Goal: Task Accomplishment & Management: Use online tool/utility

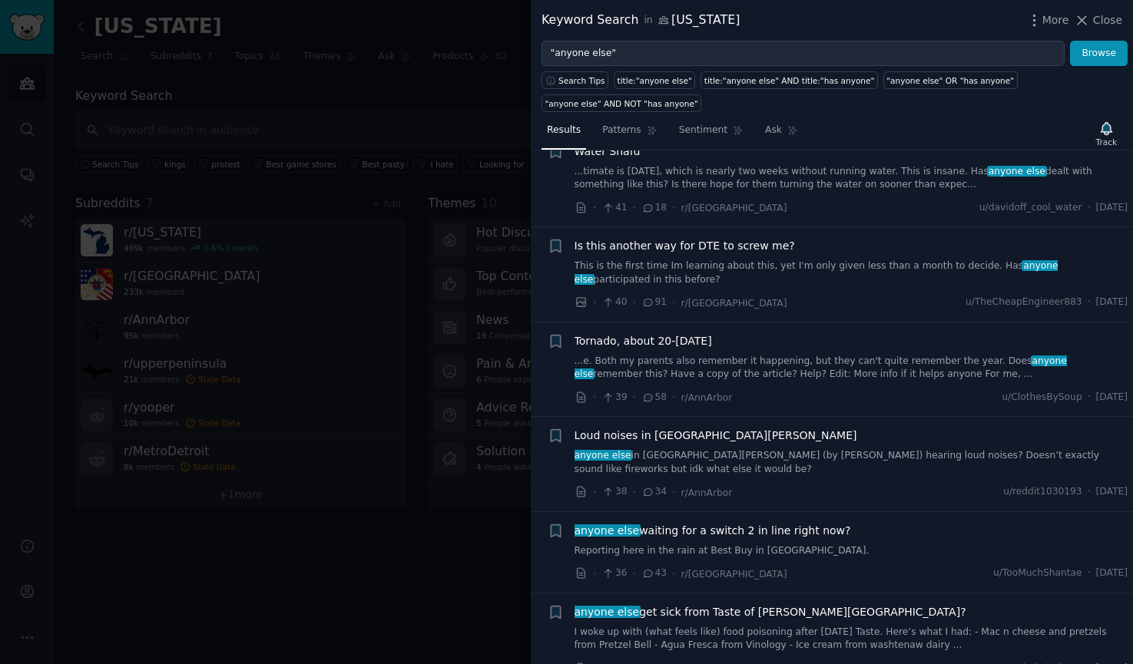
scroll to position [2601, 0]
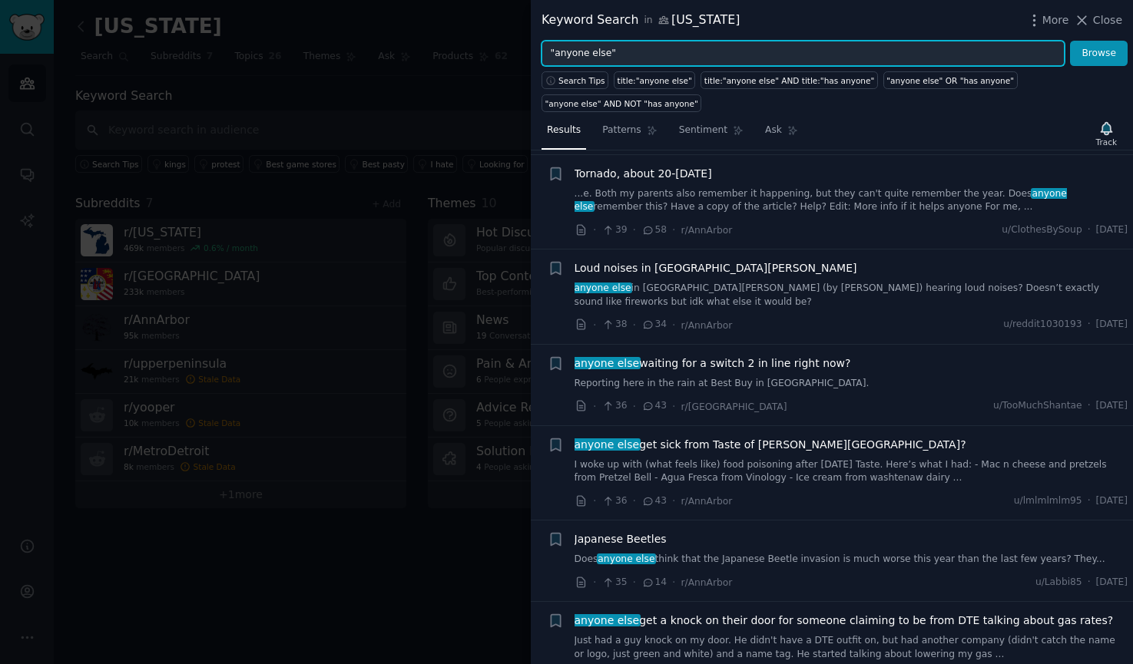
click at [724, 55] on input ""anyone else"" at bounding box center [803, 54] width 523 height 26
click at [1070, 41] on button "Browse" at bounding box center [1099, 54] width 58 height 26
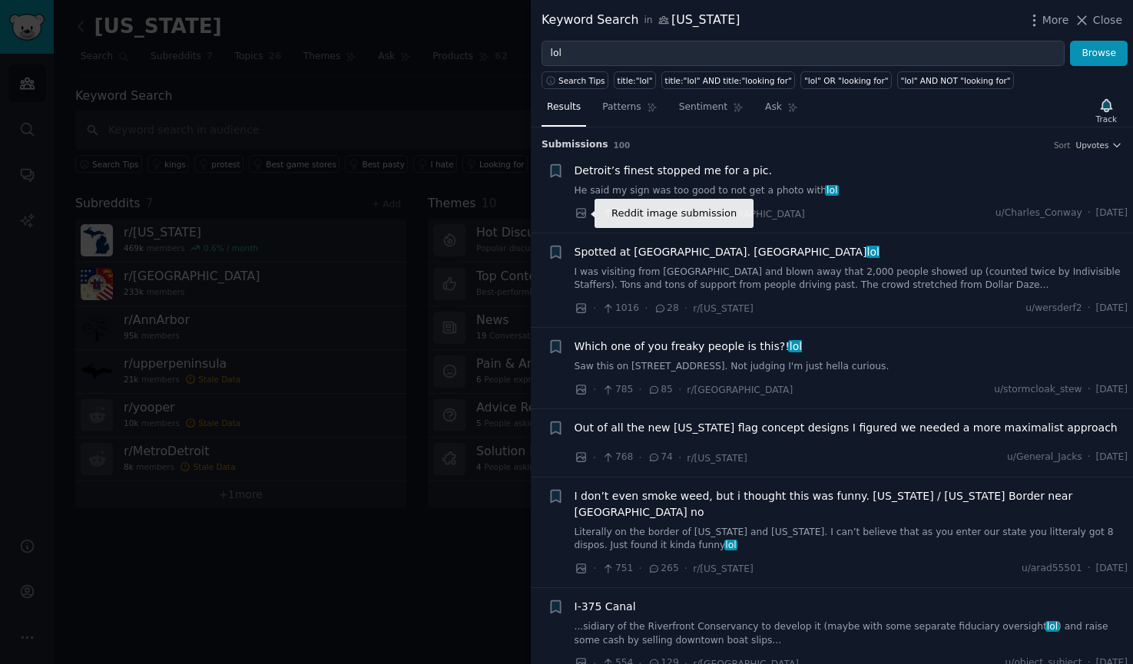
click at [584, 215] on icon at bounding box center [582, 214] width 14 height 14
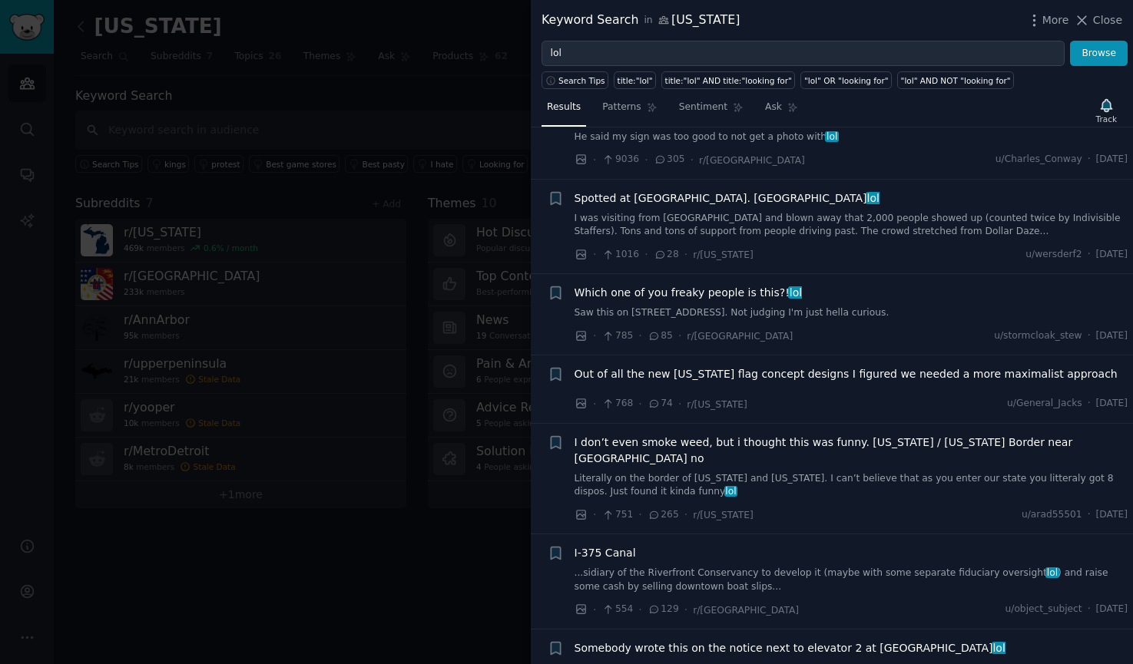
scroll to position [56, 0]
click at [578, 334] on icon at bounding box center [580, 334] width 9 height 9
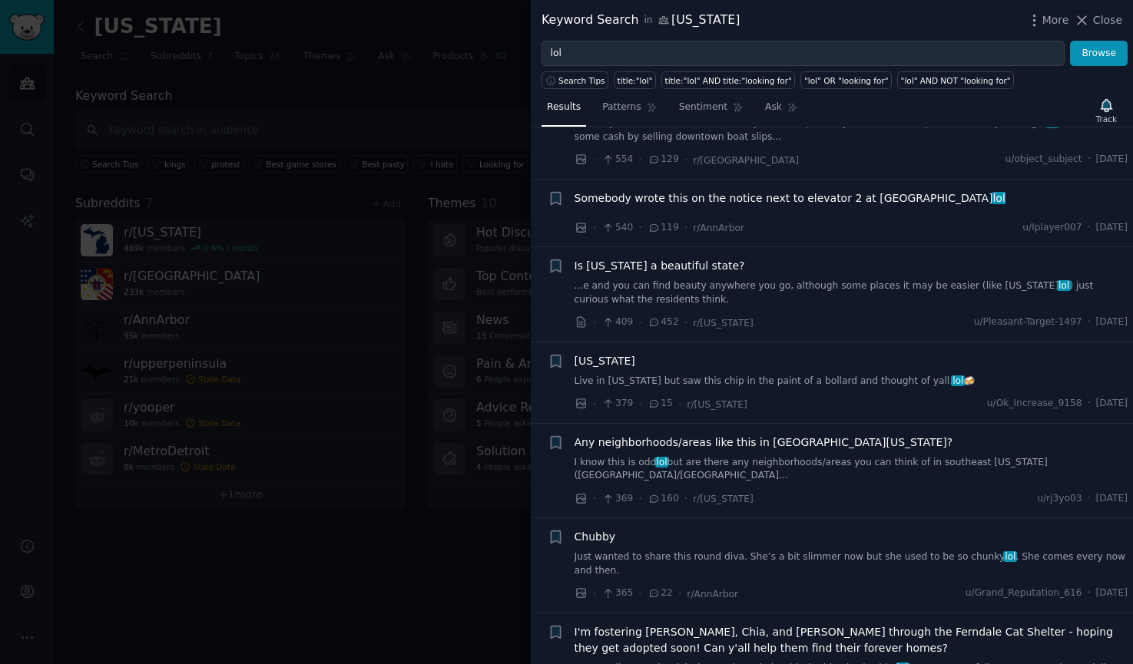
scroll to position [527, 0]
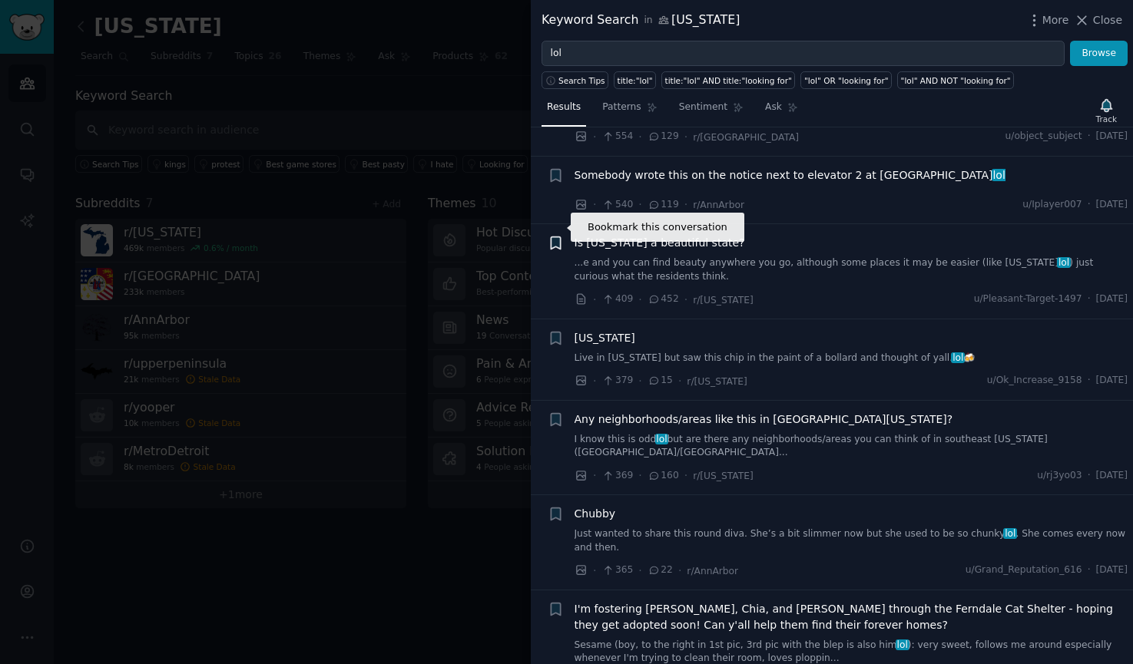
click at [556, 237] on icon "button" at bounding box center [555, 243] width 9 height 12
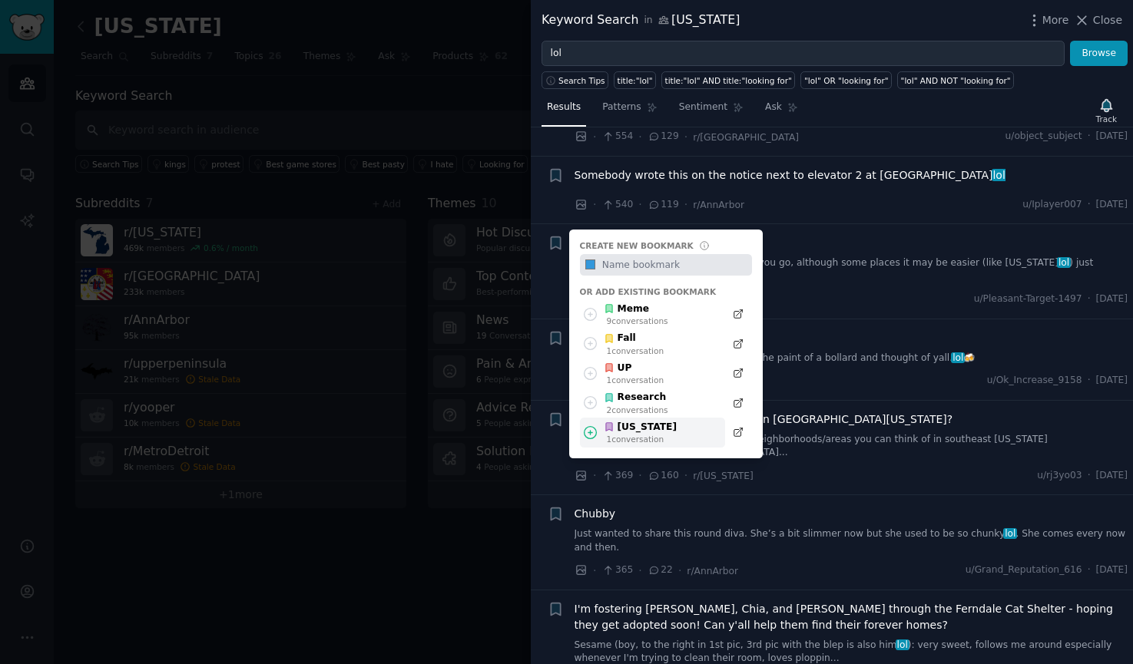
click at [595, 426] on icon at bounding box center [591, 432] width 12 height 12
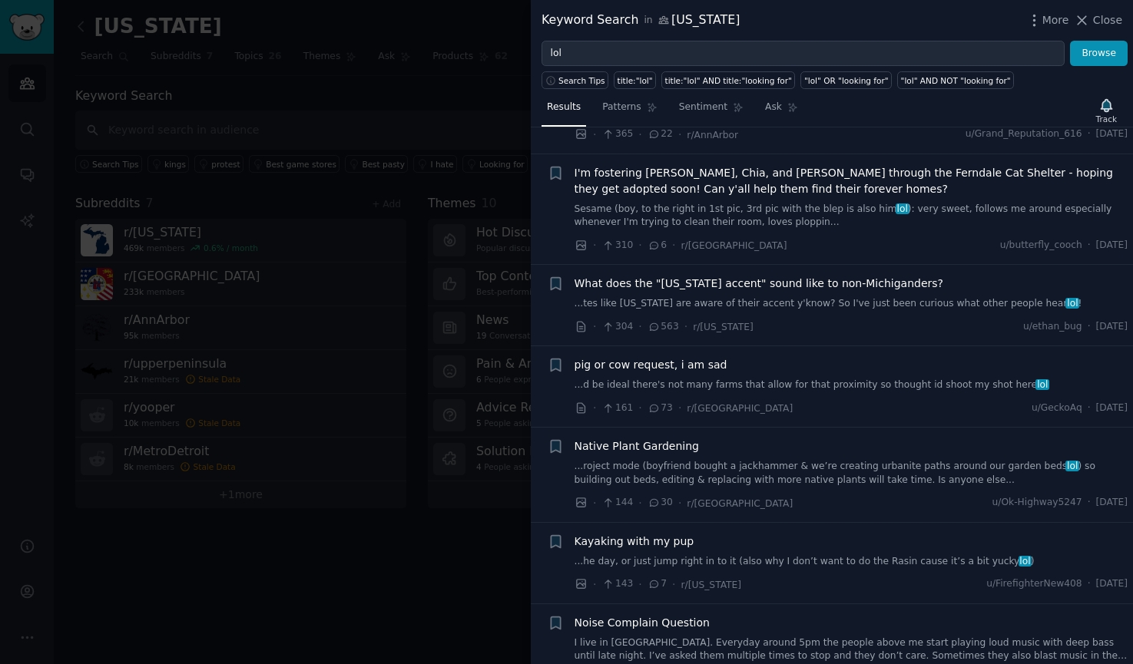
scroll to position [999, 0]
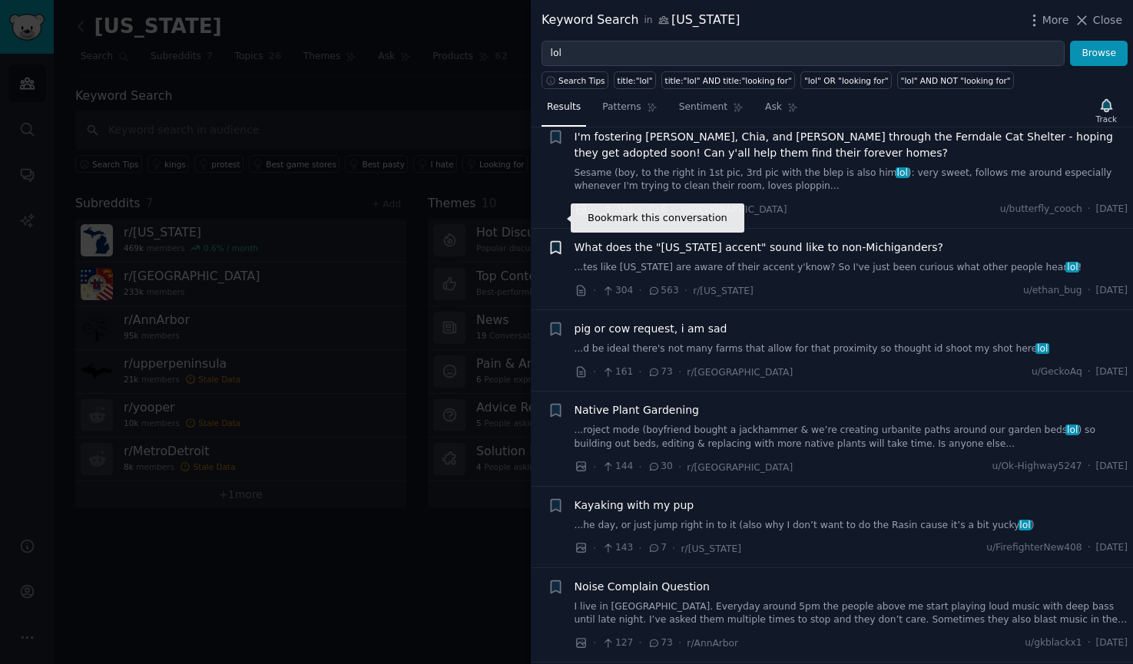
click at [558, 242] on icon "button" at bounding box center [555, 248] width 9 height 12
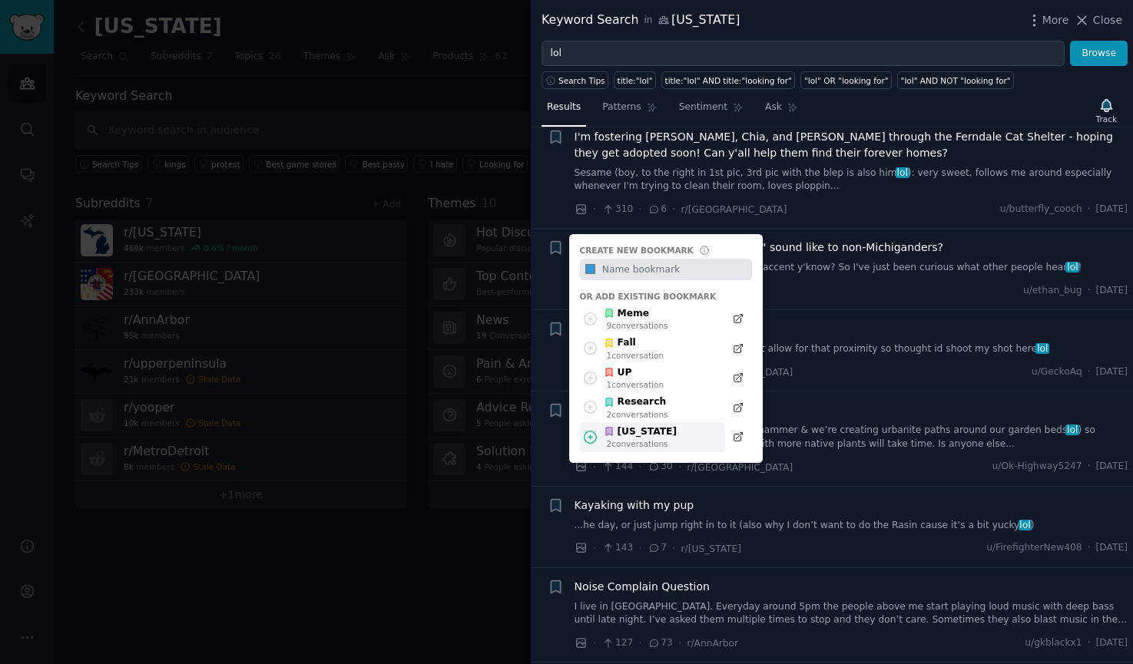
click at [593, 429] on icon at bounding box center [590, 437] width 16 height 16
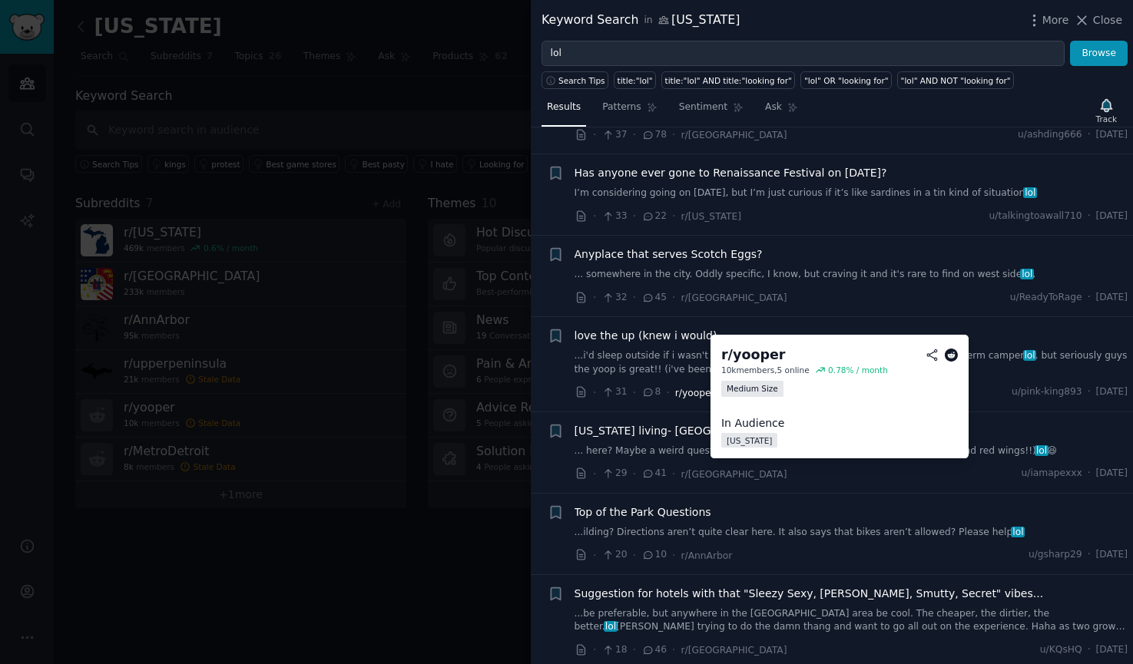
scroll to position [2409, 0]
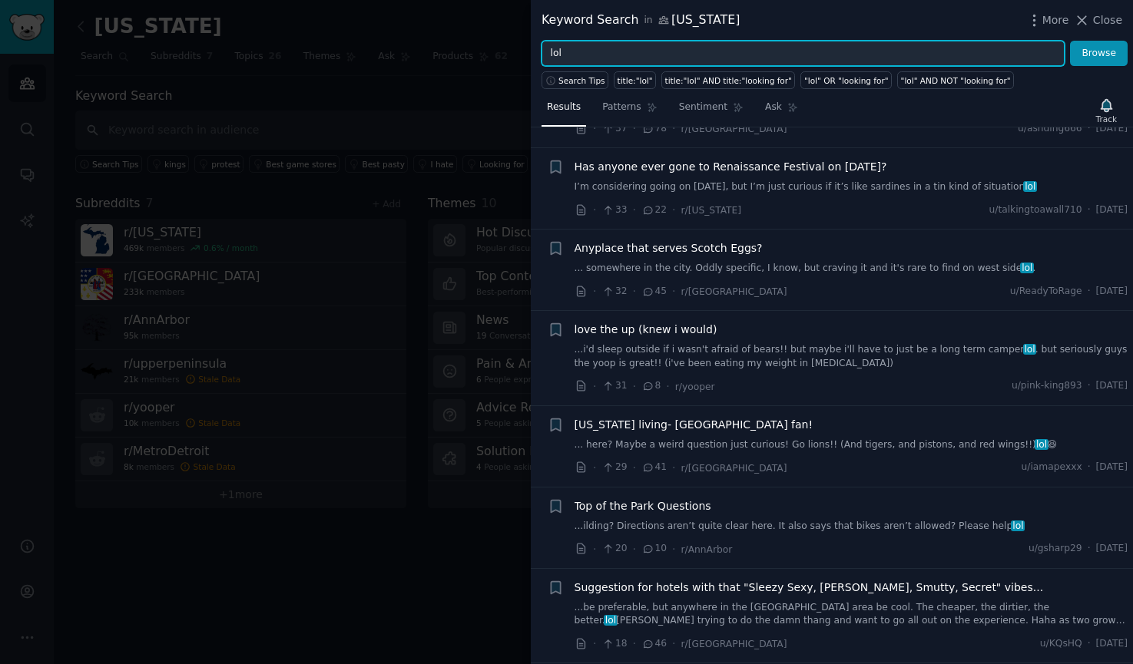
click at [684, 53] on input "lol" at bounding box center [803, 54] width 523 height 26
click at [1070, 41] on button "Browse" at bounding box center [1099, 54] width 58 height 26
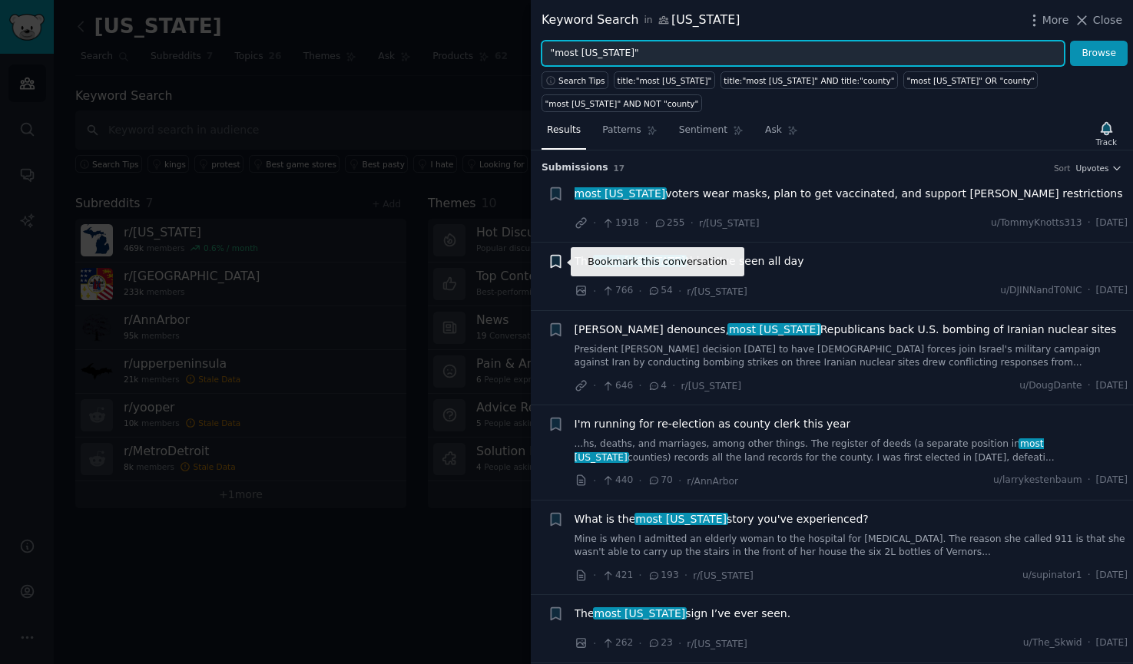
click at [558, 263] on icon "button" at bounding box center [555, 262] width 9 height 12
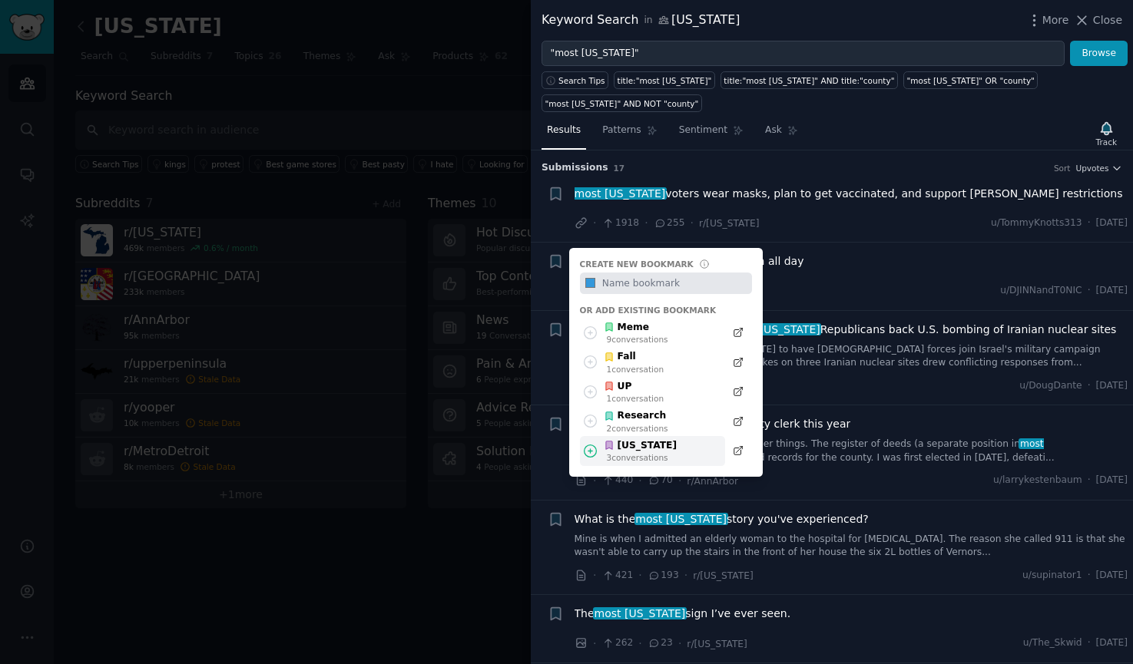
click at [613, 441] on icon at bounding box center [609, 445] width 11 height 11
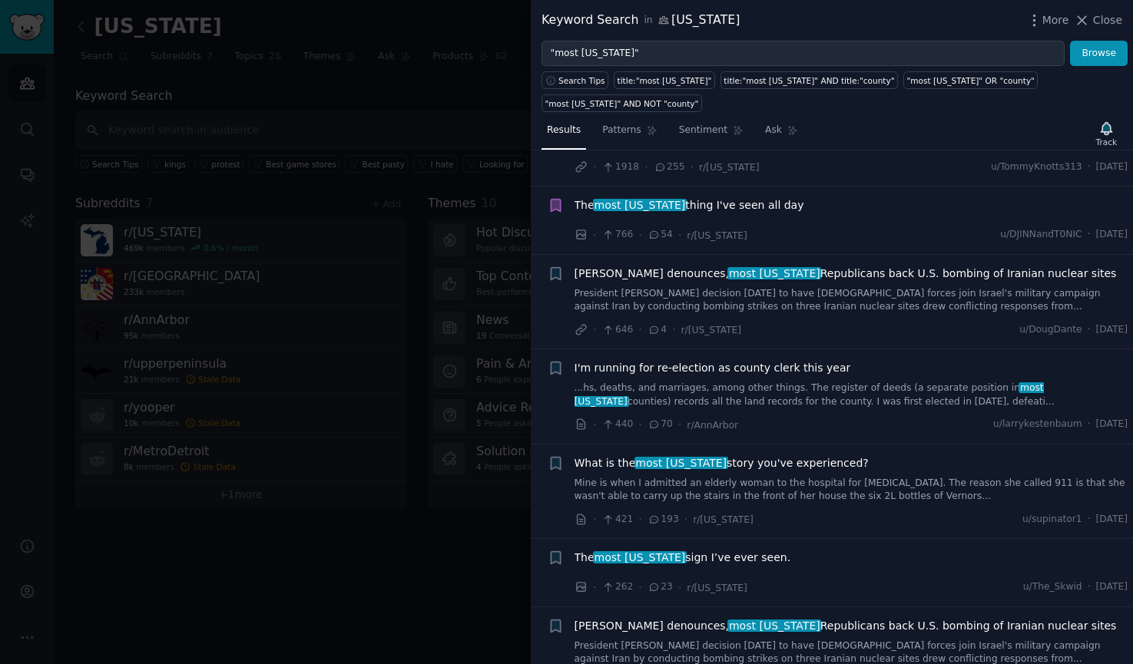
scroll to position [72, 0]
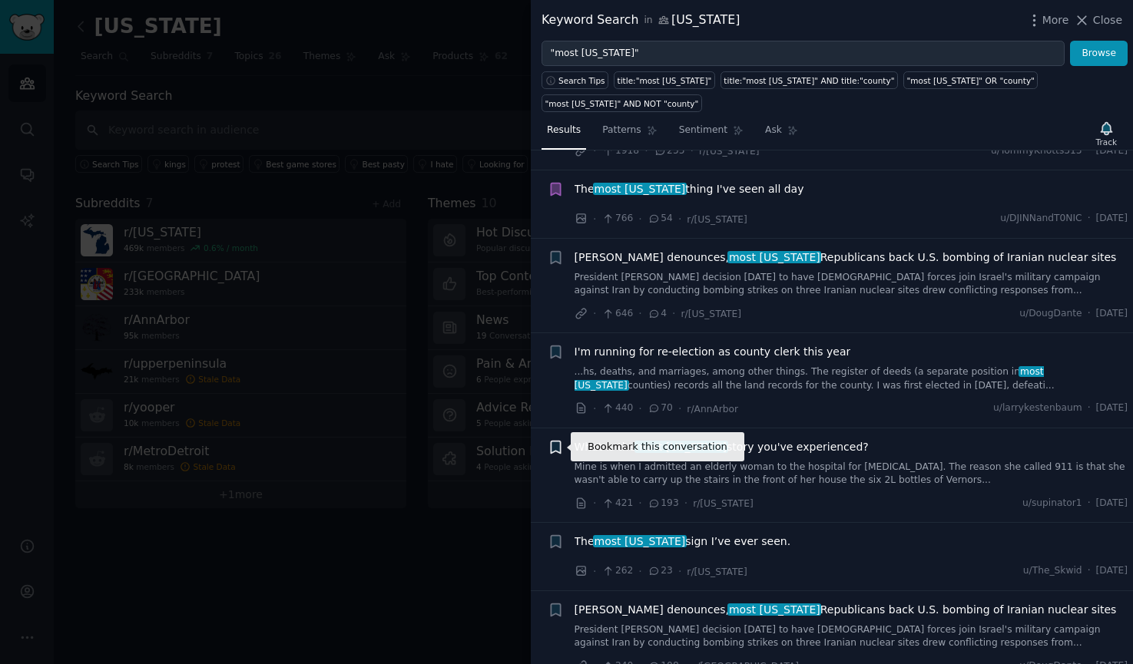
click at [558, 449] on icon "button" at bounding box center [555, 447] width 9 height 12
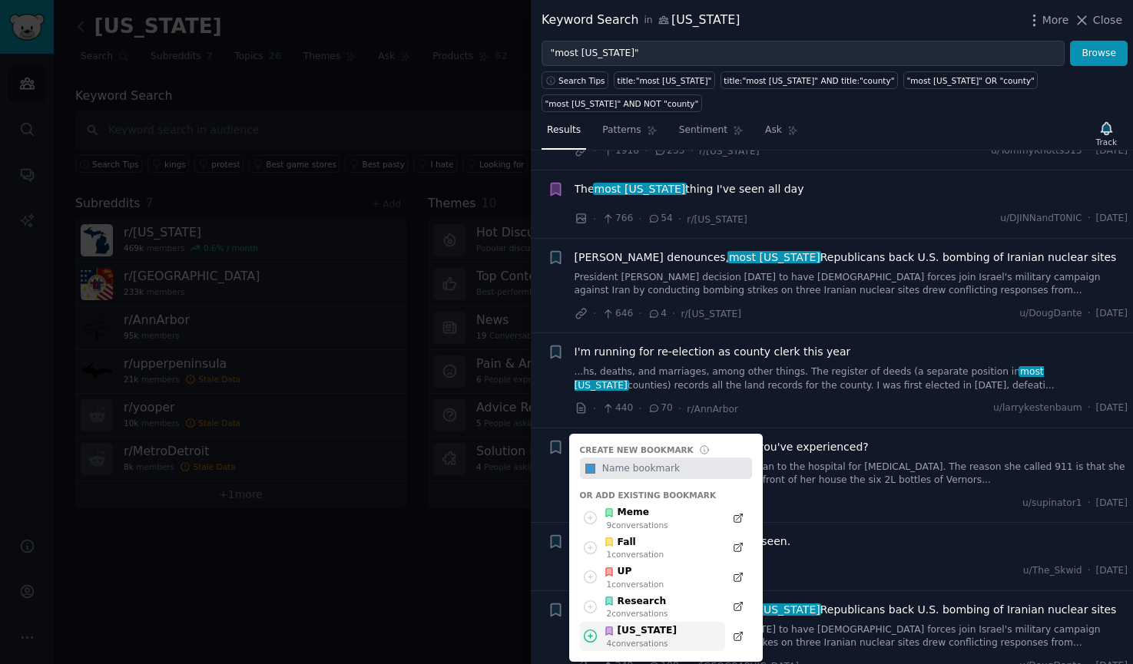
click at [662, 631] on div "[US_STATE]" at bounding box center [640, 632] width 73 height 14
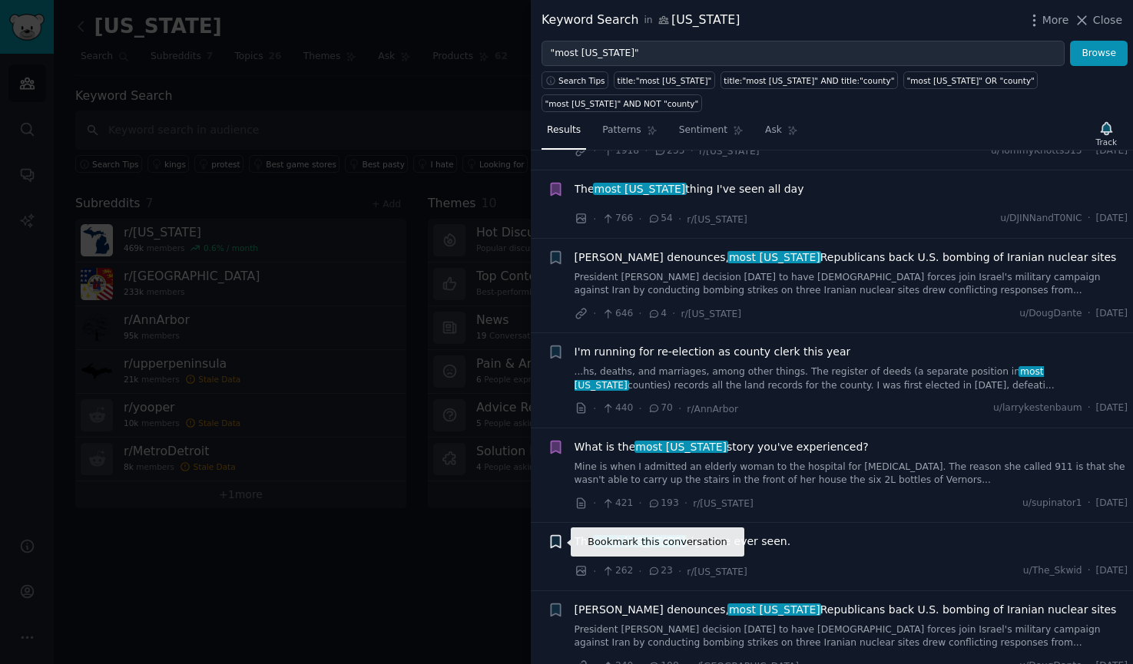
click at [558, 545] on icon "button" at bounding box center [555, 542] width 9 height 12
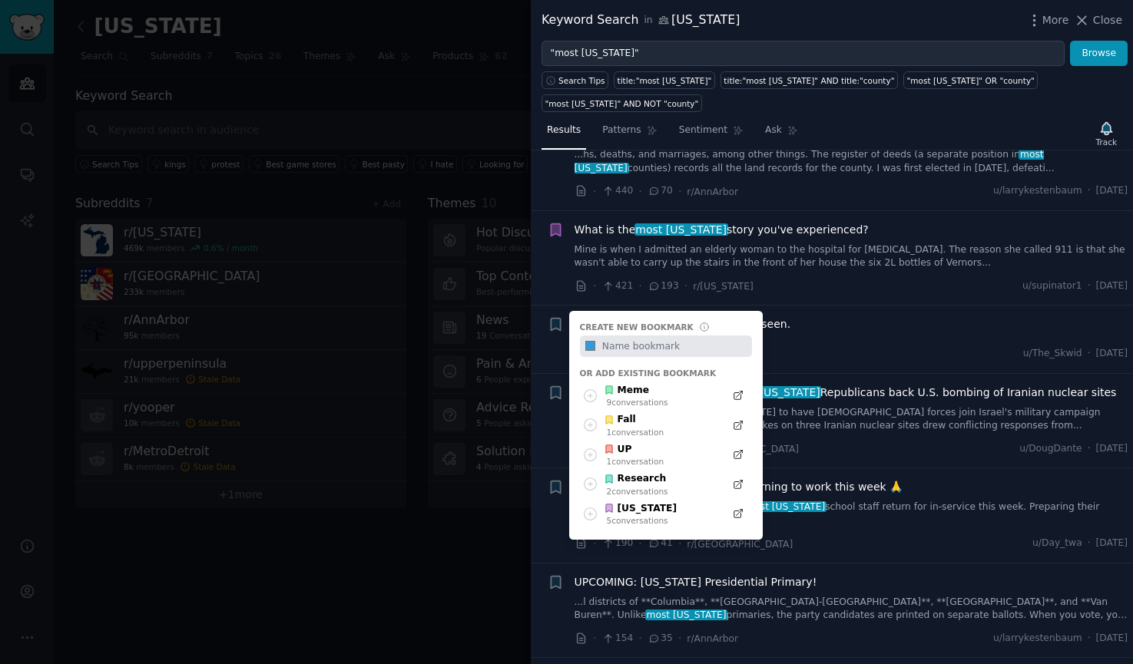
scroll to position [333, 0]
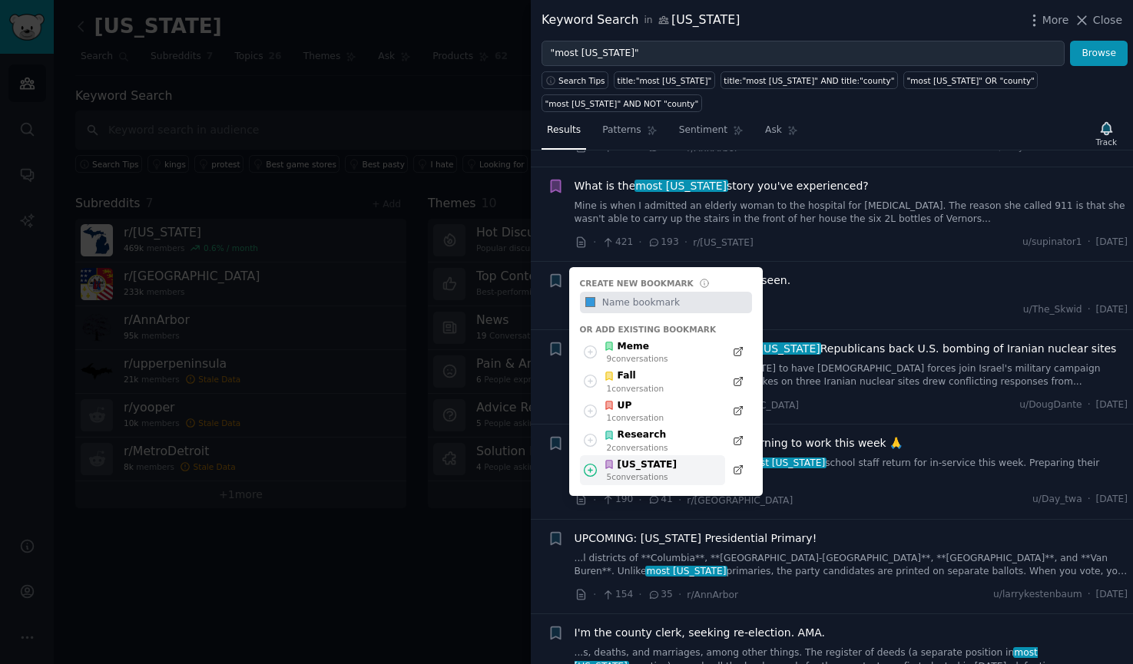
click at [629, 470] on div "[US_STATE]" at bounding box center [640, 466] width 73 height 14
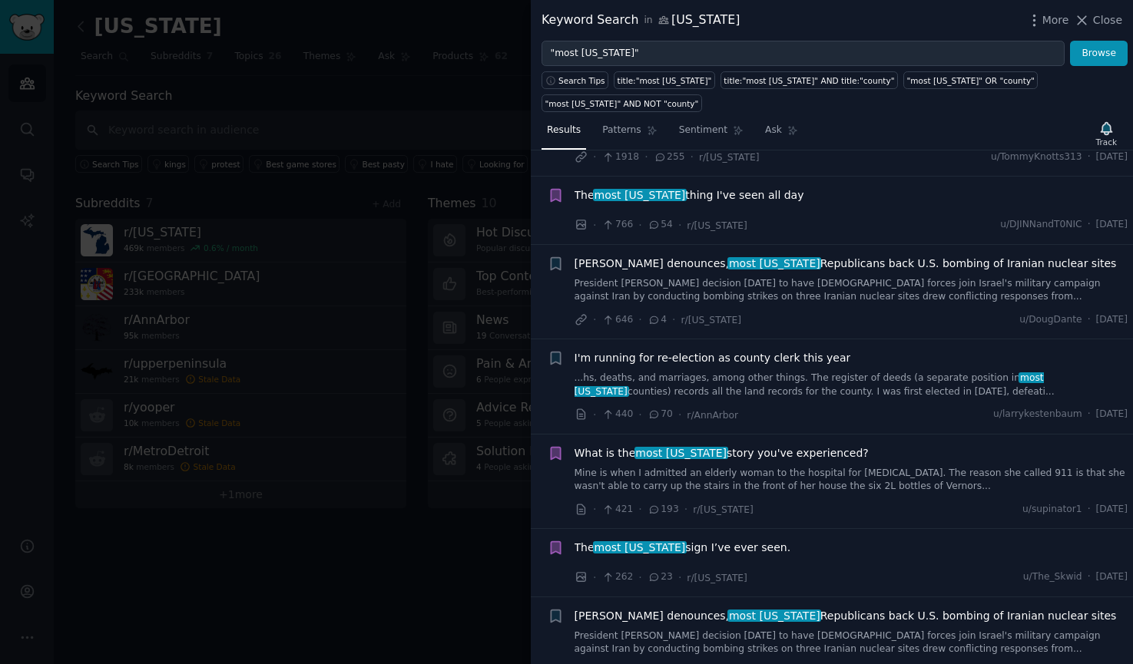
scroll to position [0, 0]
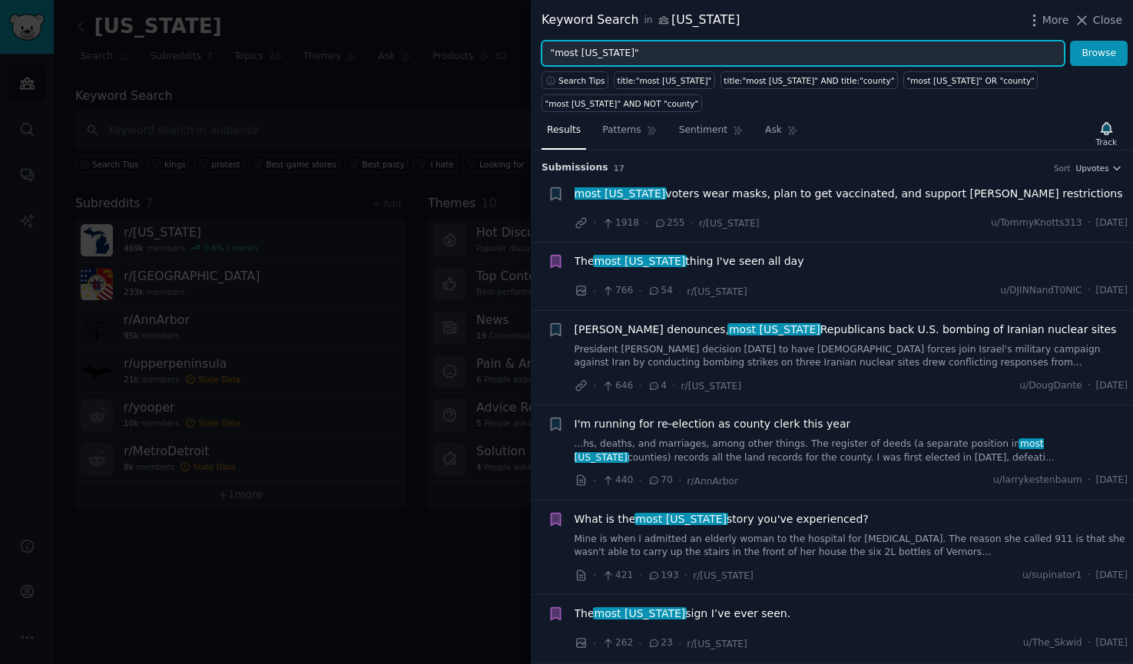
click at [641, 55] on input ""most [US_STATE]"" at bounding box center [803, 54] width 523 height 26
click at [1070, 41] on button "Browse" at bounding box center [1099, 54] width 58 height 26
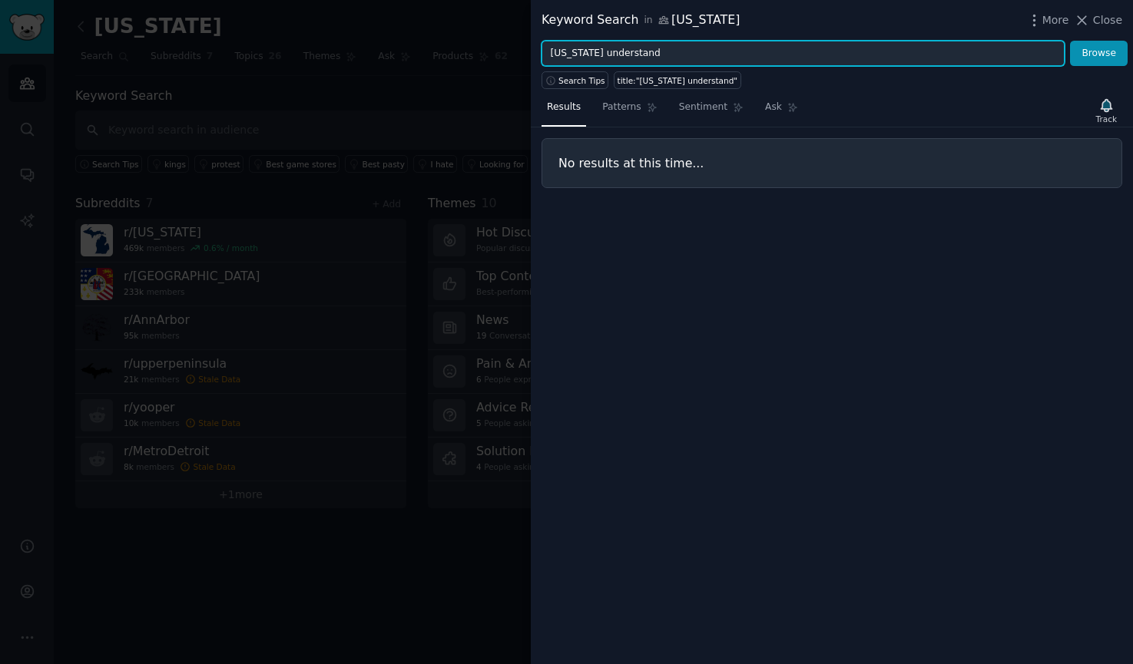
click at [600, 51] on input "[US_STATE] understand" at bounding box center [803, 54] width 523 height 26
drag, startPoint x: 594, startPoint y: 53, endPoint x: 747, endPoint y: 56, distance: 152.9
click at [747, 56] on input "[US_STATE] understand" at bounding box center [803, 54] width 523 height 26
click at [1070, 41] on button "Browse" at bounding box center [1099, 54] width 58 height 26
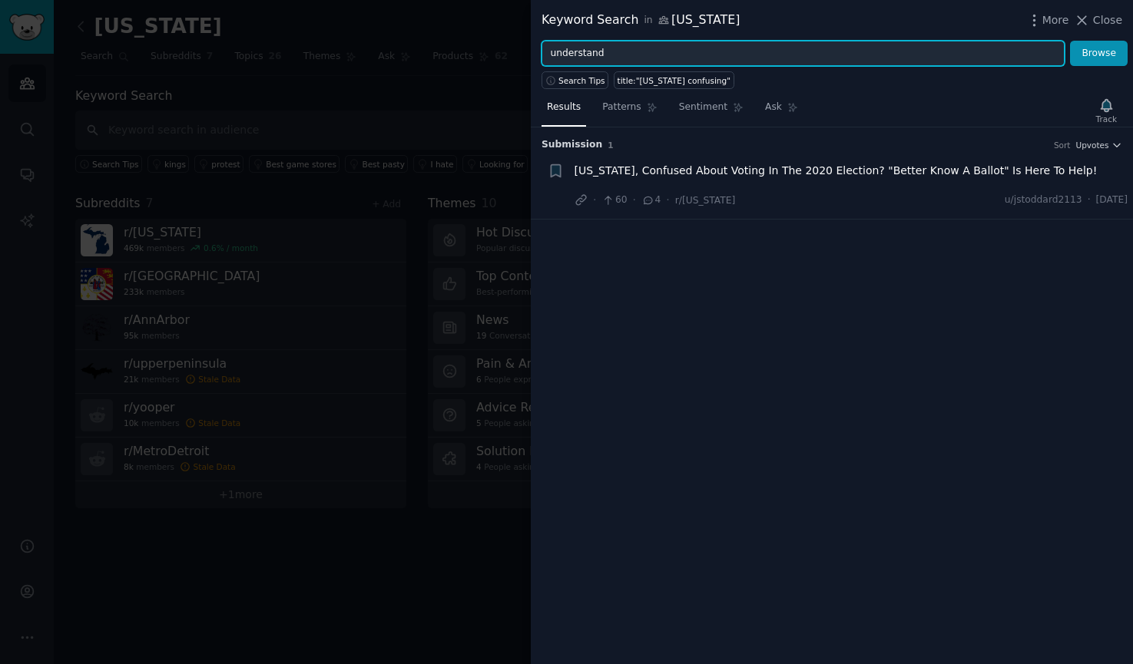
click at [1070, 41] on button "Browse" at bounding box center [1099, 54] width 58 height 26
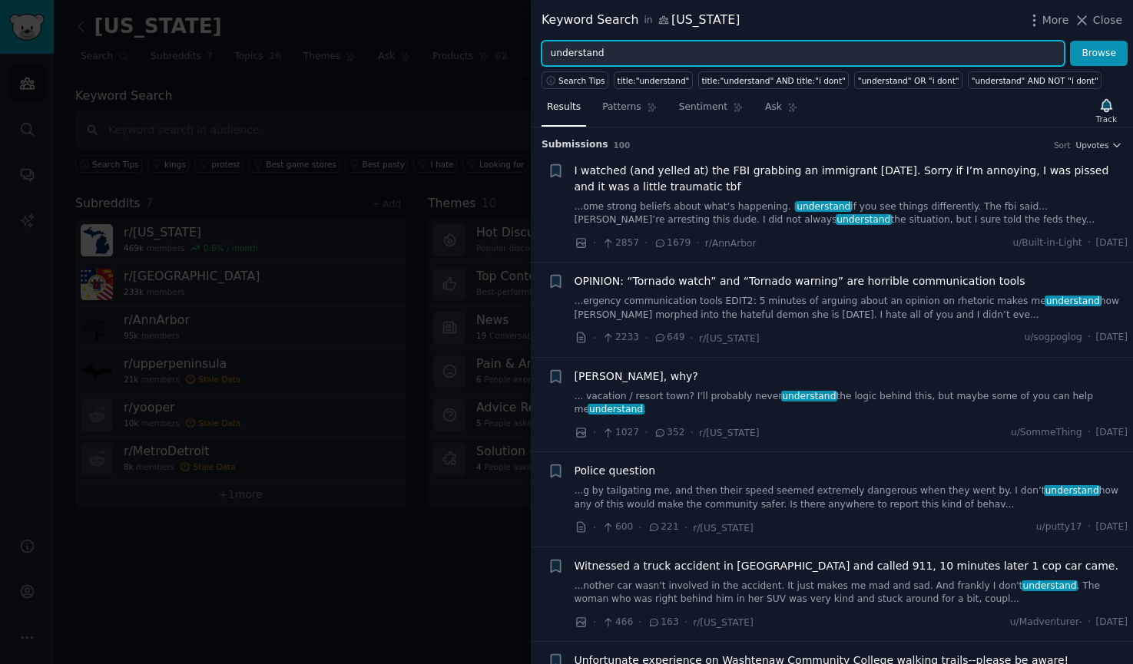
click at [551, 53] on input "understand" at bounding box center [803, 54] width 523 height 26
click at [1070, 41] on button "Browse" at bounding box center [1099, 54] width 58 height 26
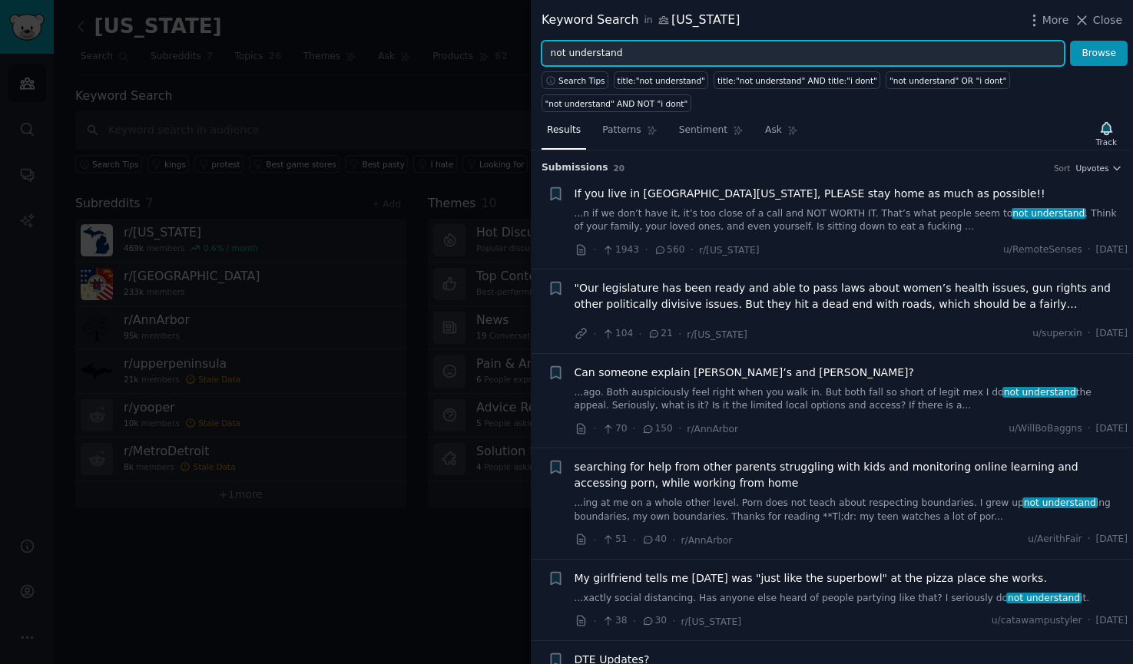
click at [638, 54] on input "not understand" at bounding box center [803, 54] width 523 height 26
click at [1070, 41] on button "Browse" at bounding box center [1099, 54] width 58 height 26
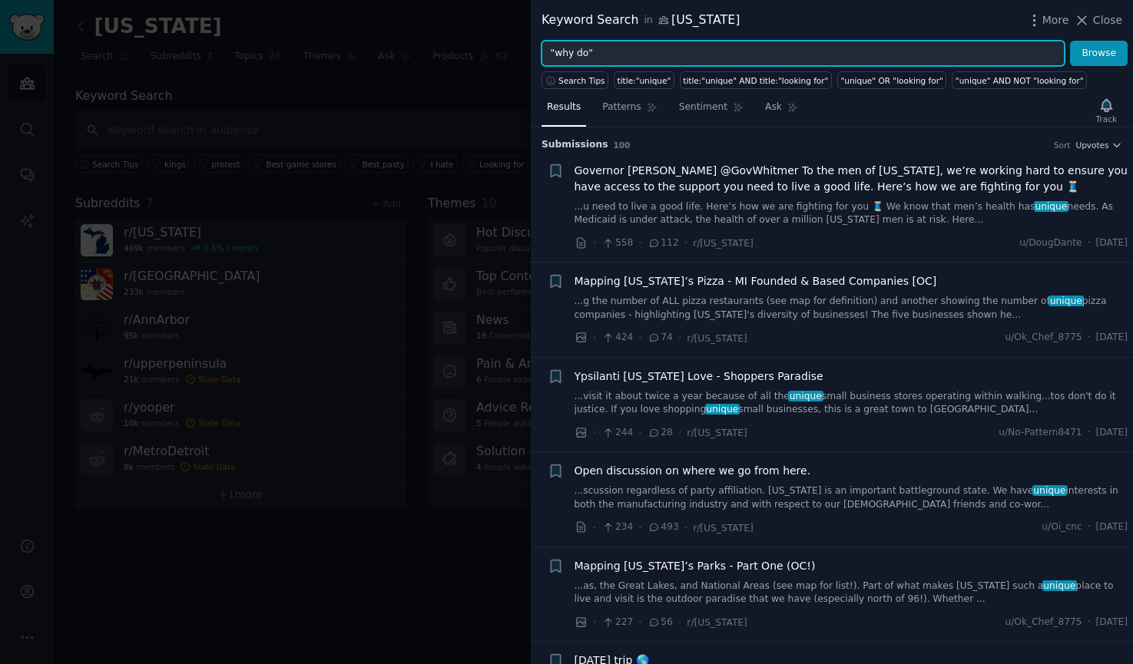
click at [1070, 41] on button "Browse" at bounding box center [1099, 54] width 58 height 26
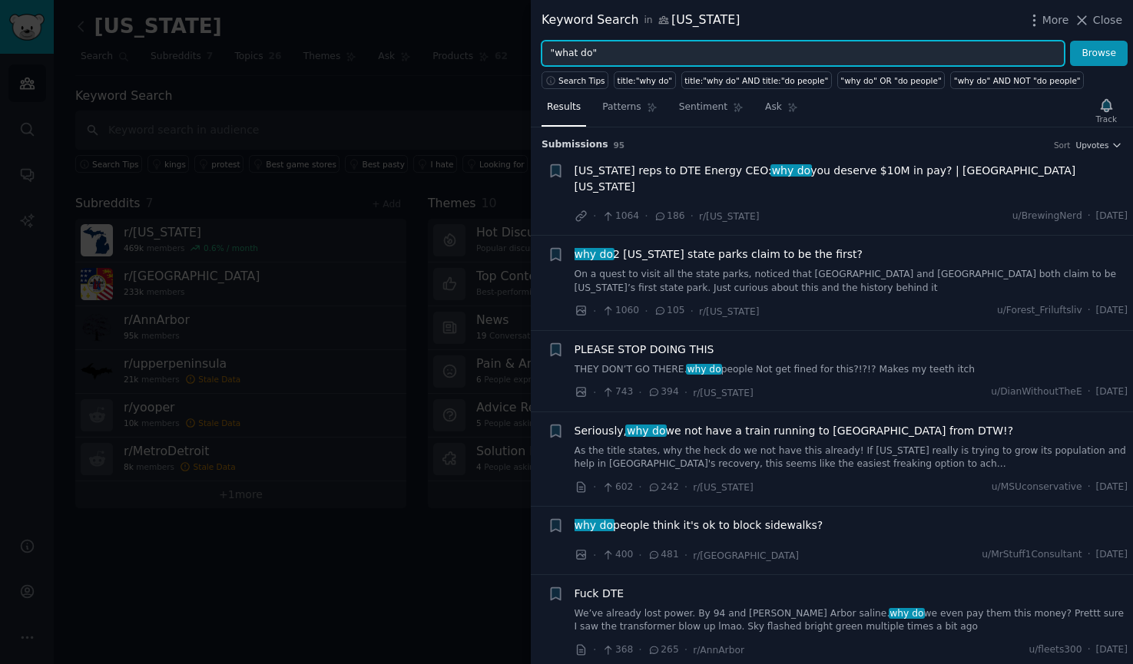
click at [1070, 41] on button "Browse" at bounding box center [1099, 54] width 58 height 26
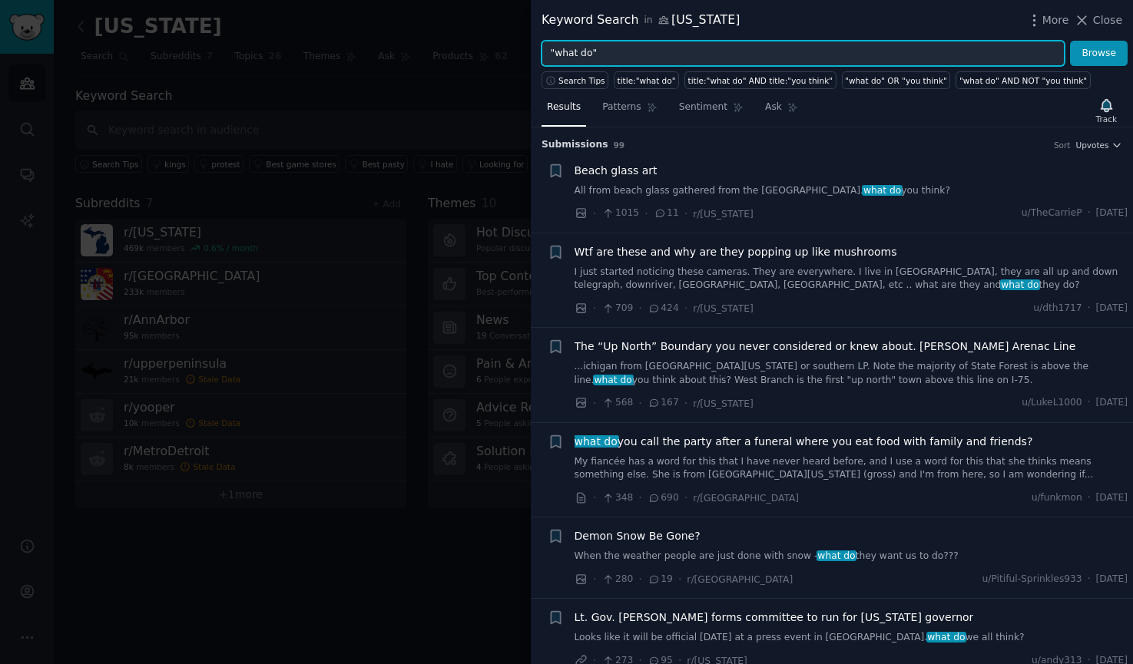
click at [621, 60] on input ""what do"" at bounding box center [803, 54] width 523 height 26
click at [1070, 41] on button "Browse" at bounding box center [1099, 54] width 58 height 26
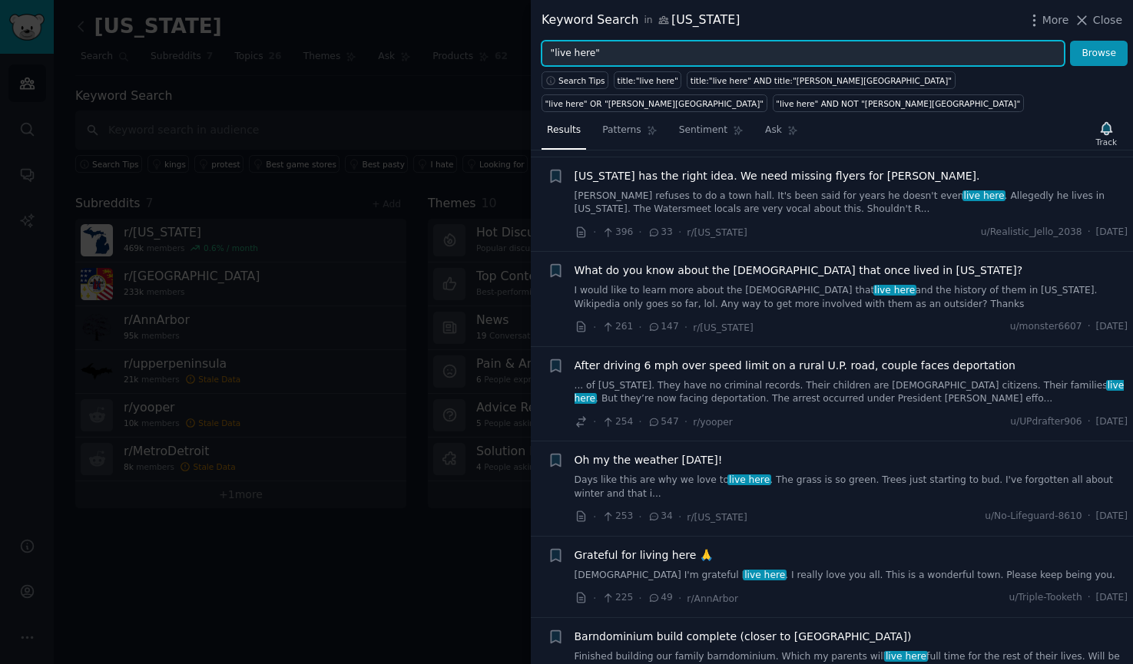
scroll to position [208, 0]
click at [552, 454] on icon "button" at bounding box center [555, 460] width 9 height 12
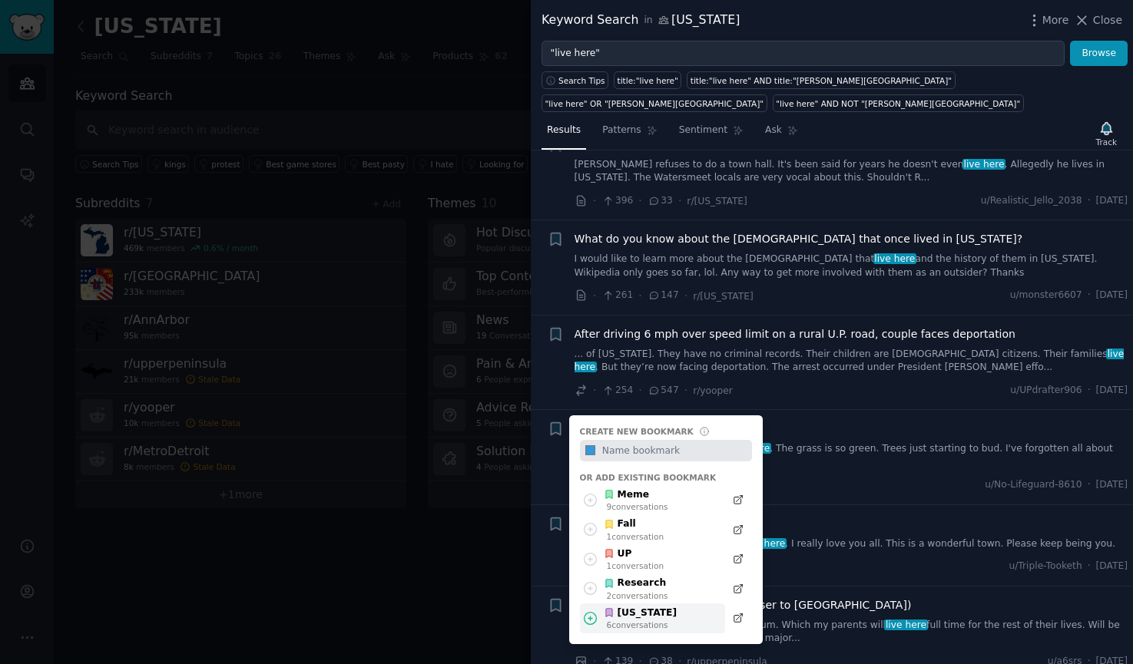
click at [621, 620] on div "6 conversation s" at bounding box center [642, 625] width 71 height 11
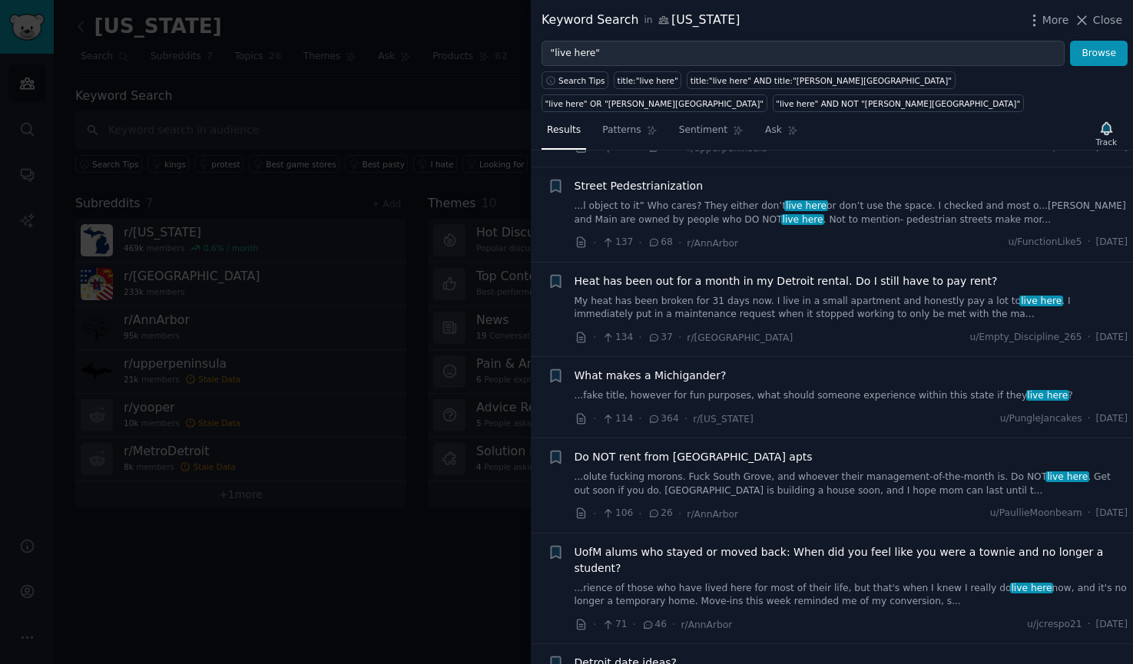
scroll to position [752, 0]
click at [552, 371] on icon "button" at bounding box center [555, 377] width 9 height 12
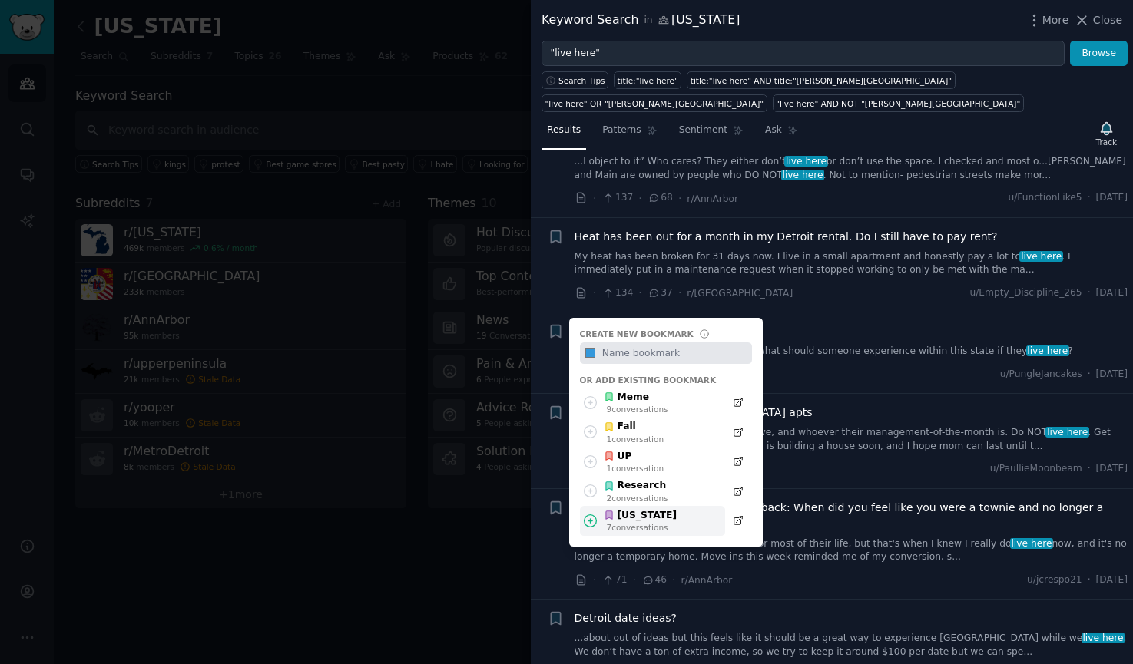
scroll to position [800, 0]
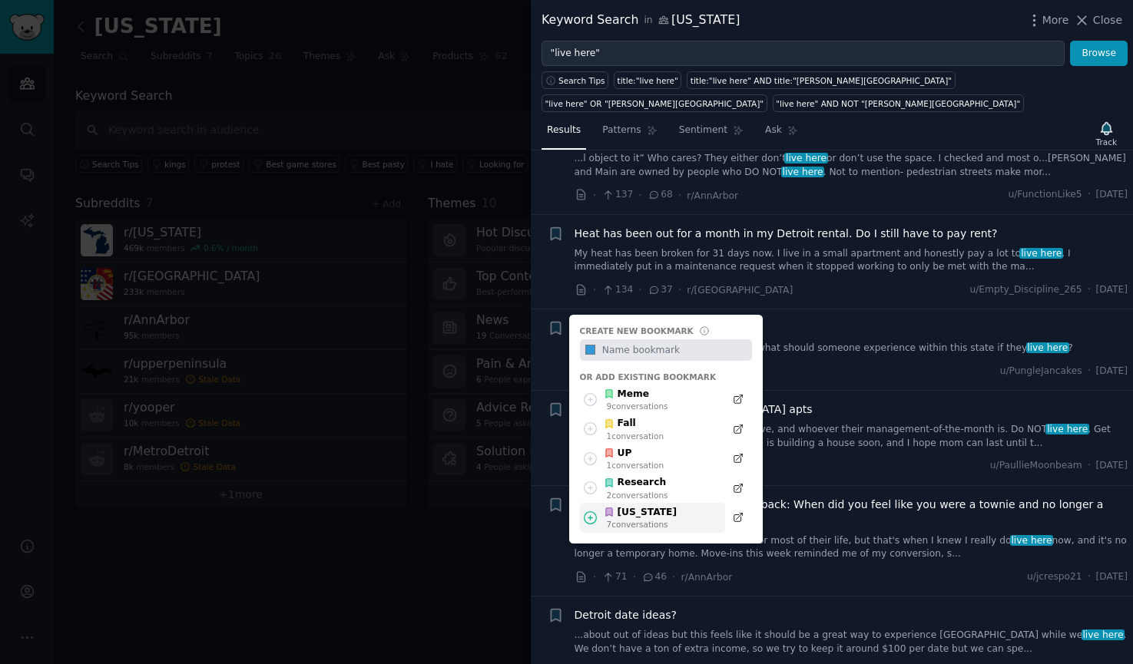
click at [608, 506] on div "[US_STATE]" at bounding box center [640, 513] width 73 height 14
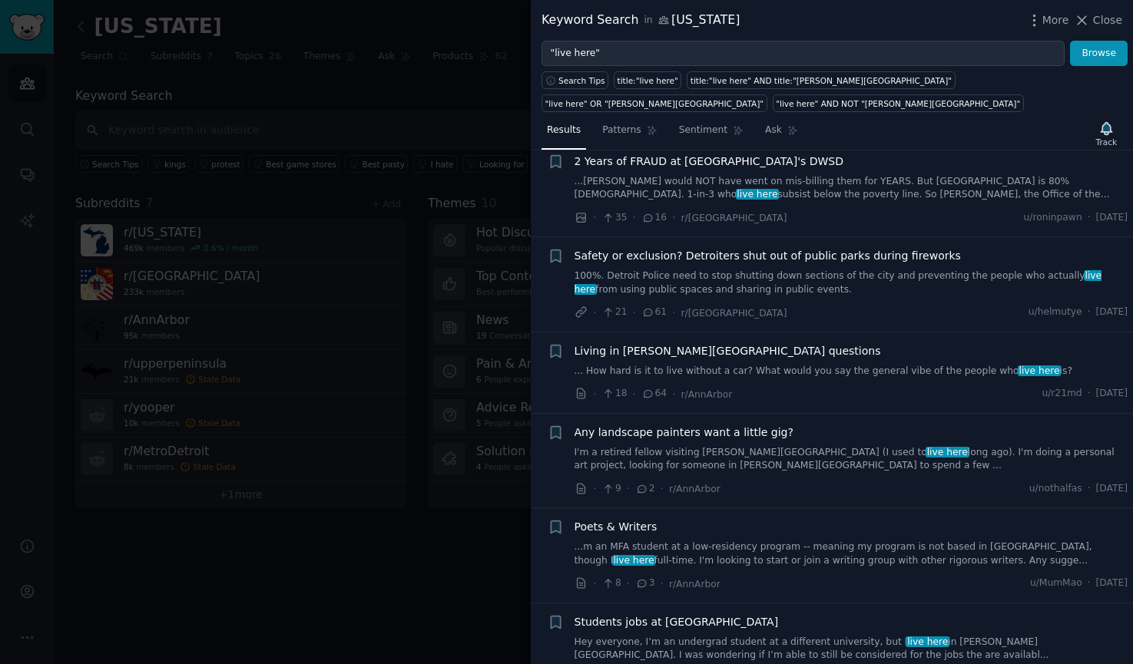
scroll to position [1540, 0]
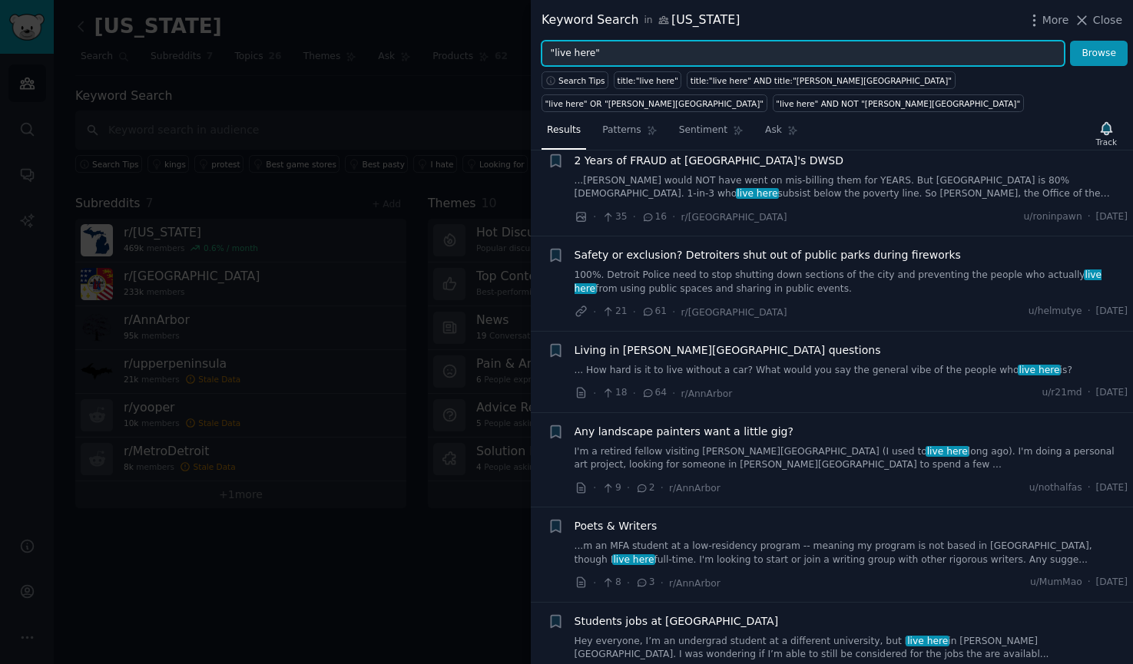
click at [663, 50] on input ""live here"" at bounding box center [803, 54] width 523 height 26
type input "michigander"
click at [1070, 41] on button "Browse" at bounding box center [1099, 54] width 58 height 26
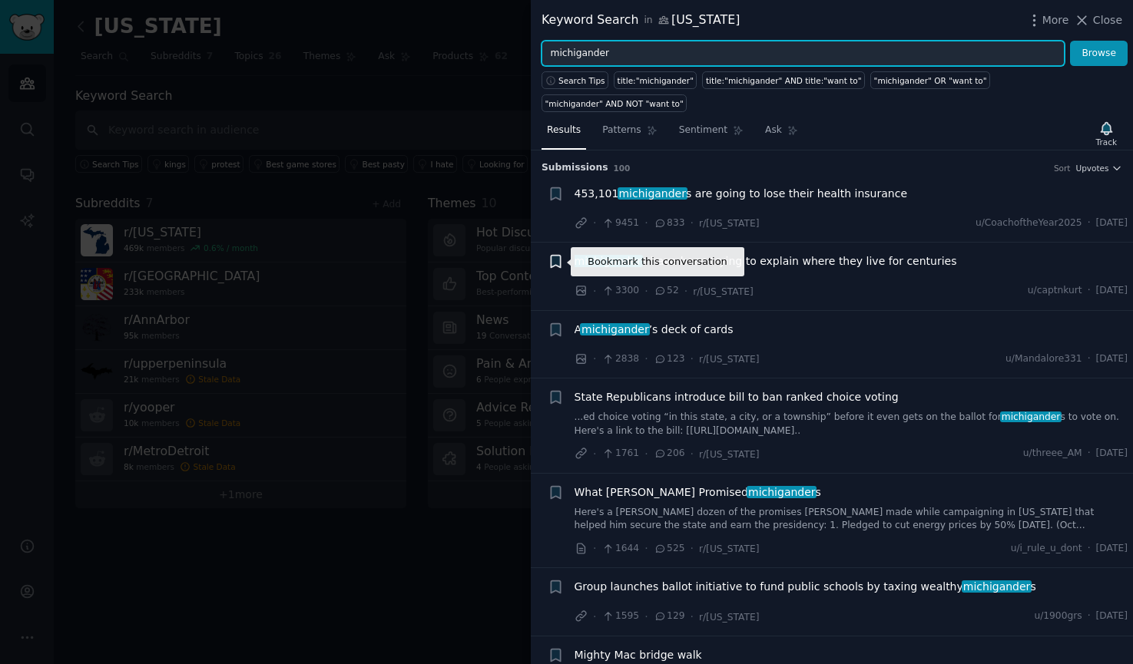
click at [555, 263] on icon "button" at bounding box center [555, 262] width 9 height 12
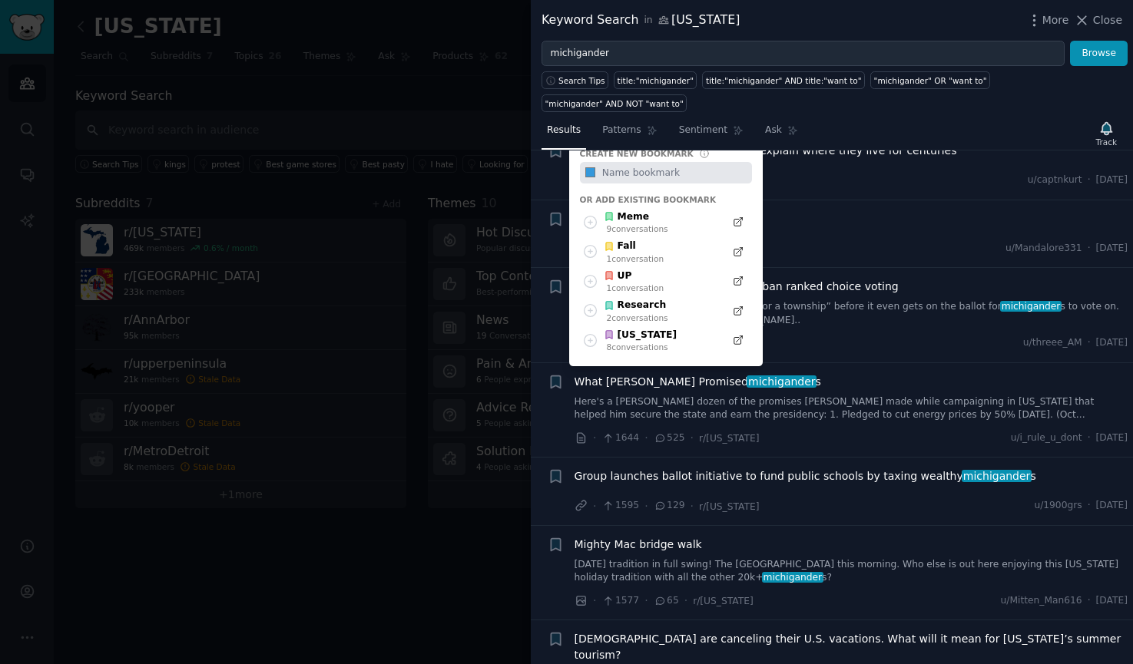
scroll to position [113, 0]
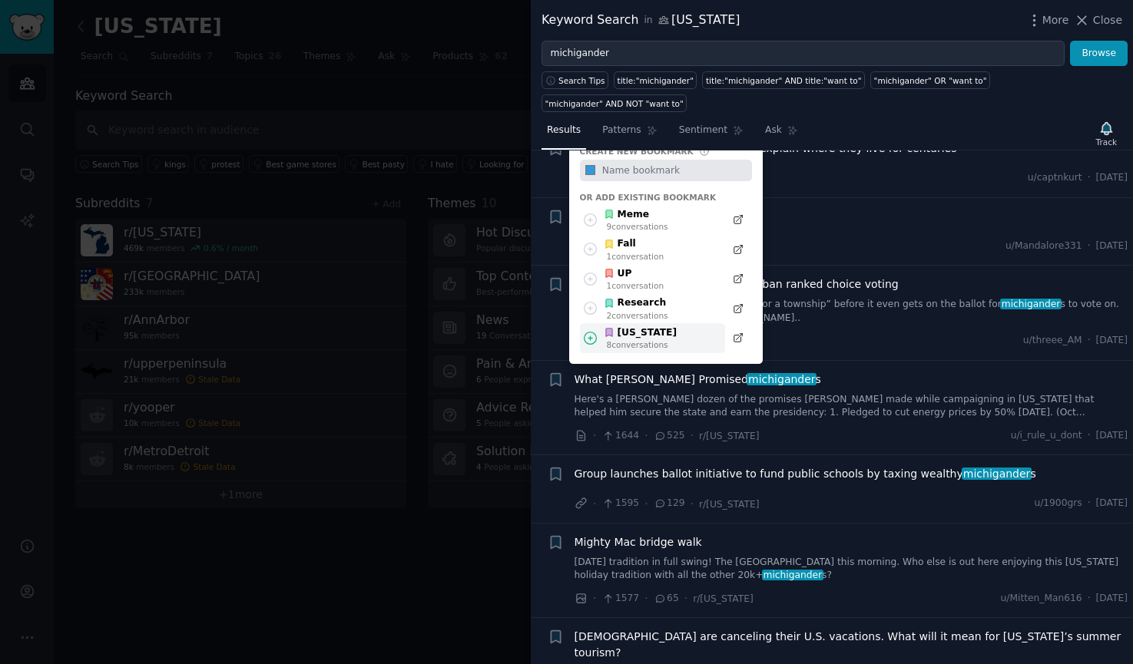
click at [617, 340] on div "8 conversation s" at bounding box center [642, 345] width 71 height 11
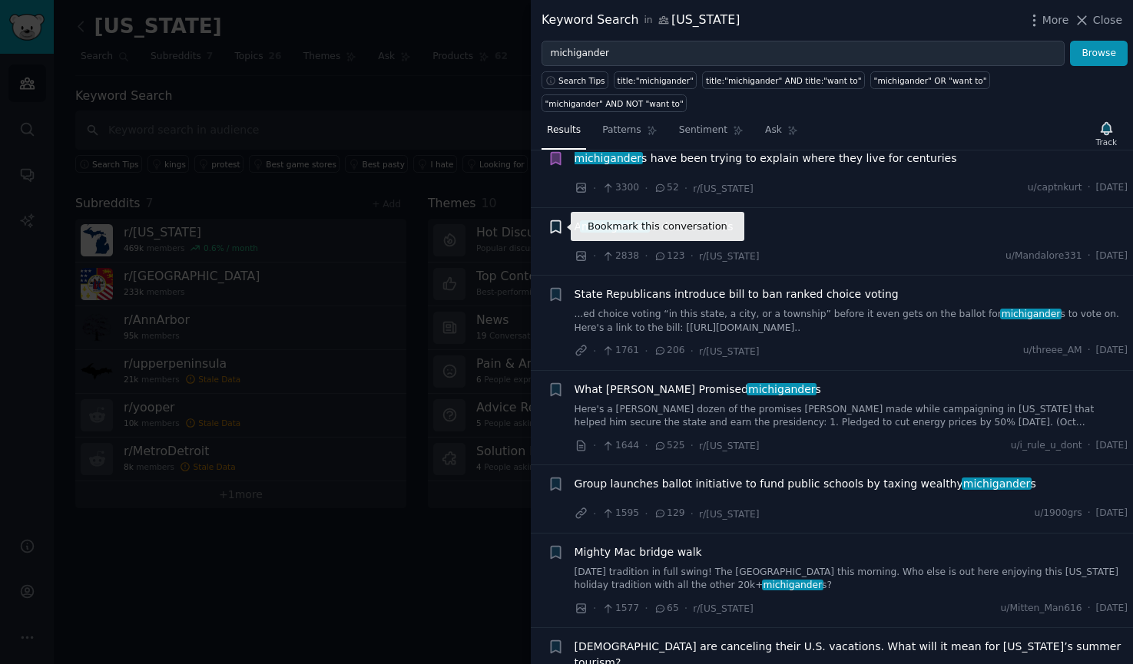
click at [555, 227] on icon "button" at bounding box center [555, 226] width 9 height 12
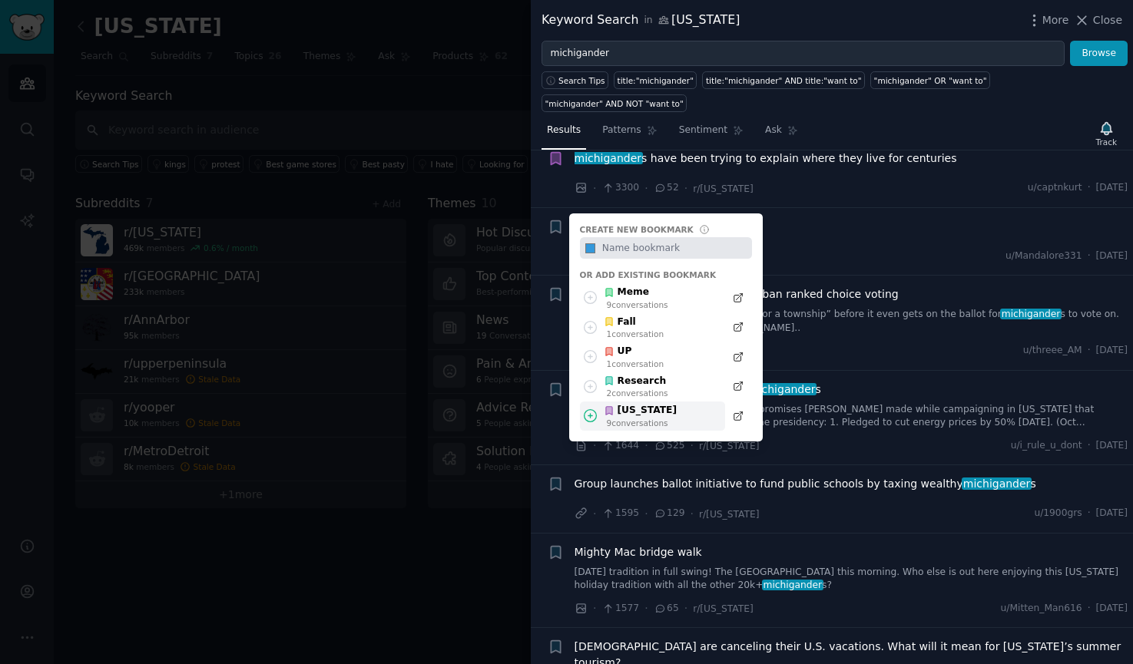
click at [615, 412] on div "[US_STATE]" at bounding box center [640, 411] width 73 height 14
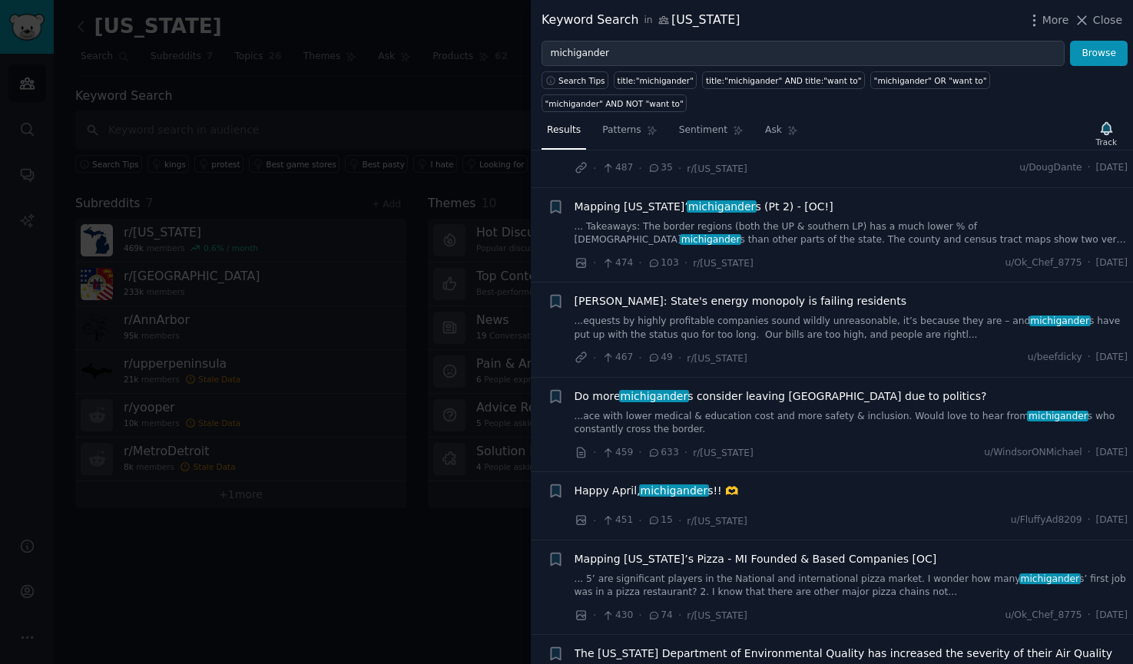
scroll to position [1738, 0]
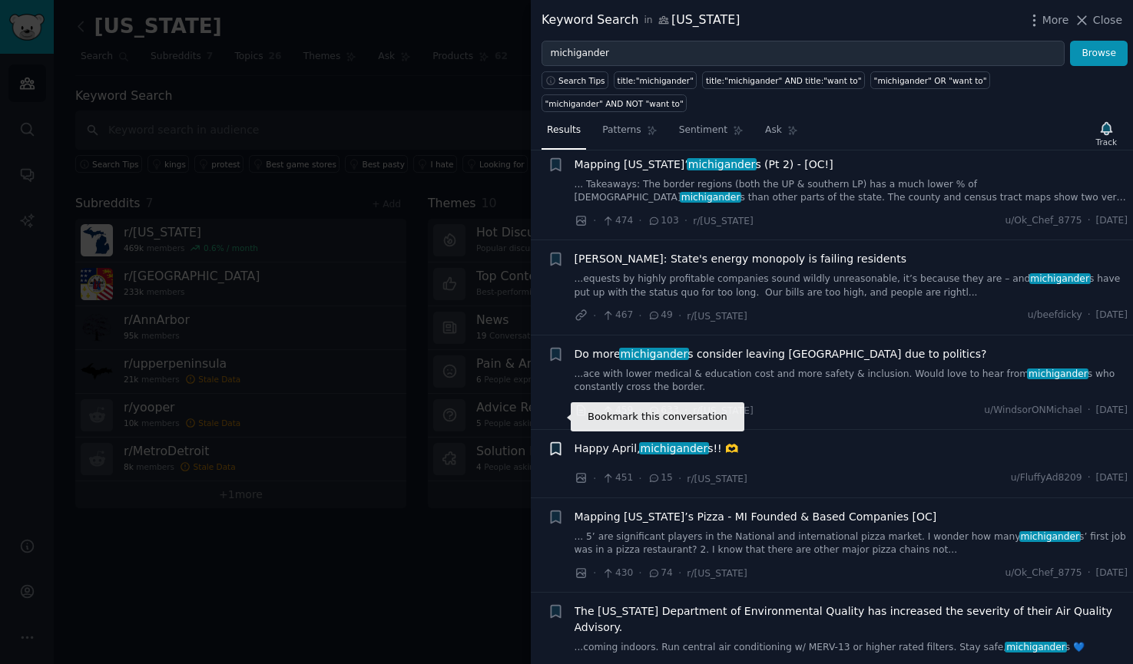
click at [558, 443] on icon "button" at bounding box center [555, 449] width 9 height 12
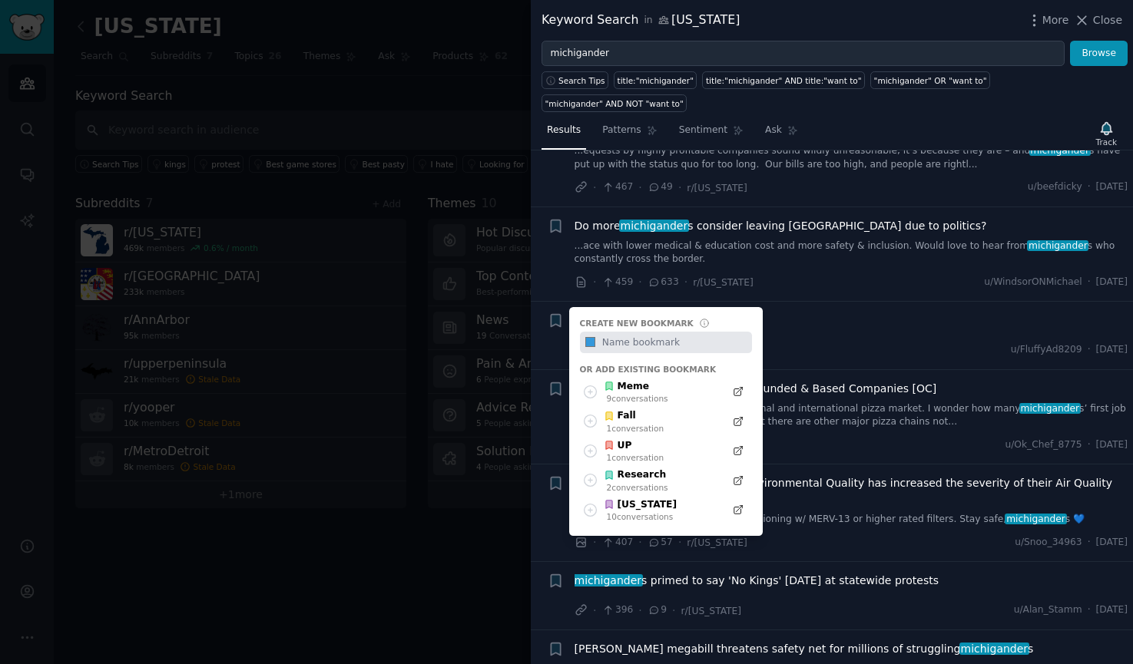
scroll to position [1874, 0]
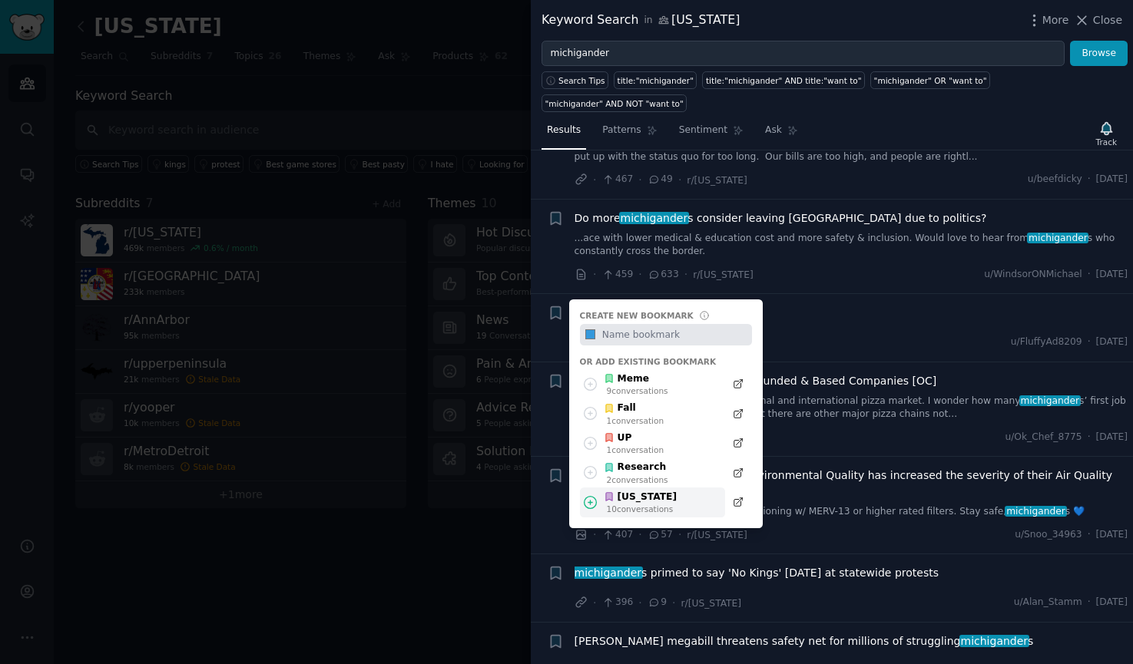
click at [631, 491] on div "[US_STATE]" at bounding box center [640, 498] width 73 height 14
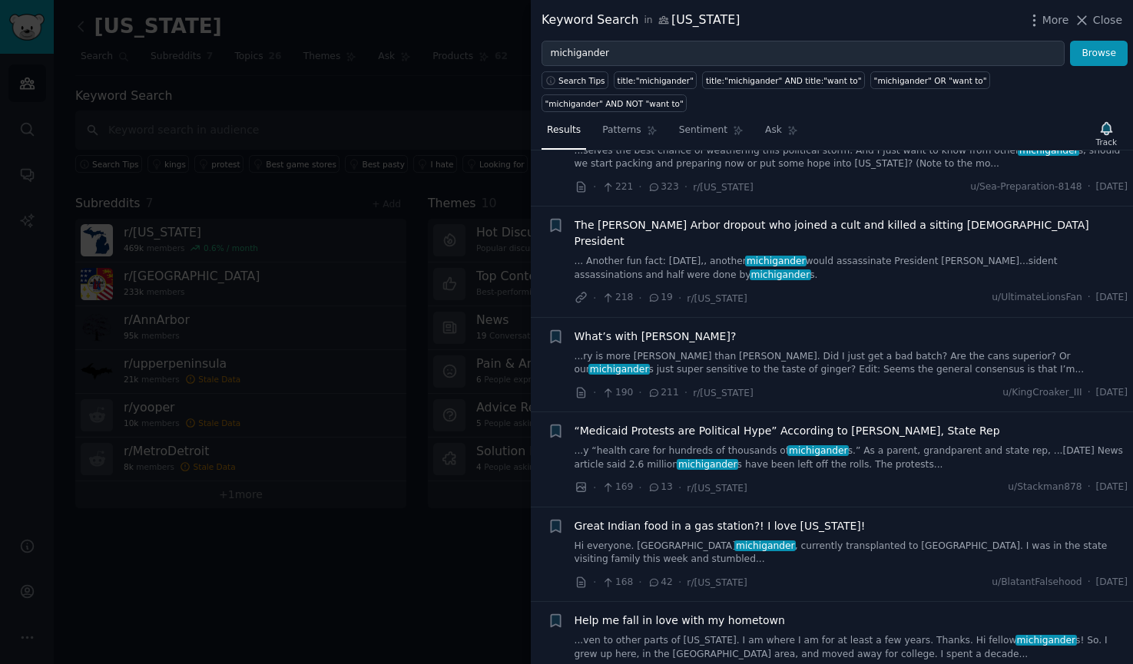
scroll to position [3550, 0]
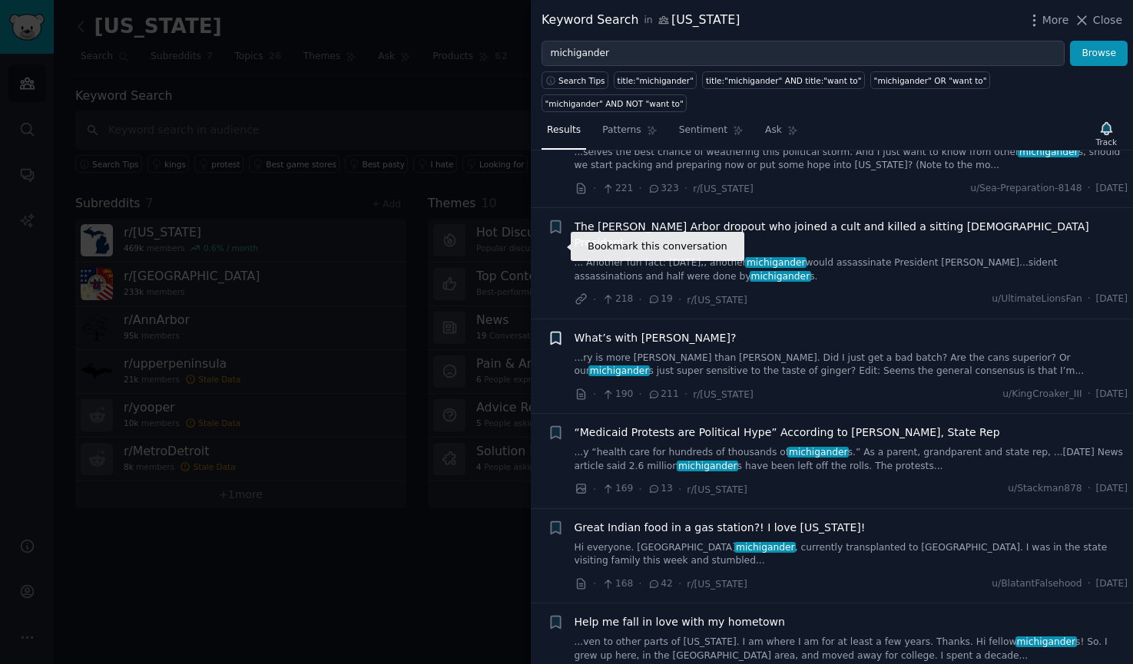
click at [553, 332] on icon "button" at bounding box center [555, 338] width 9 height 12
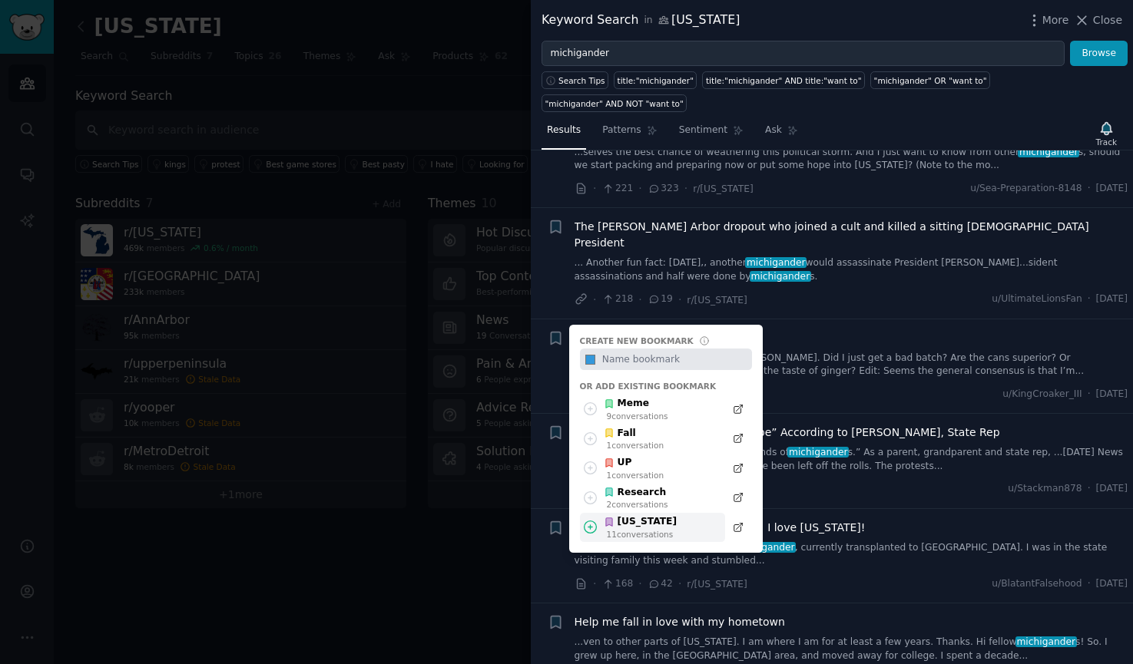
click at [613, 517] on icon at bounding box center [609, 522] width 11 height 11
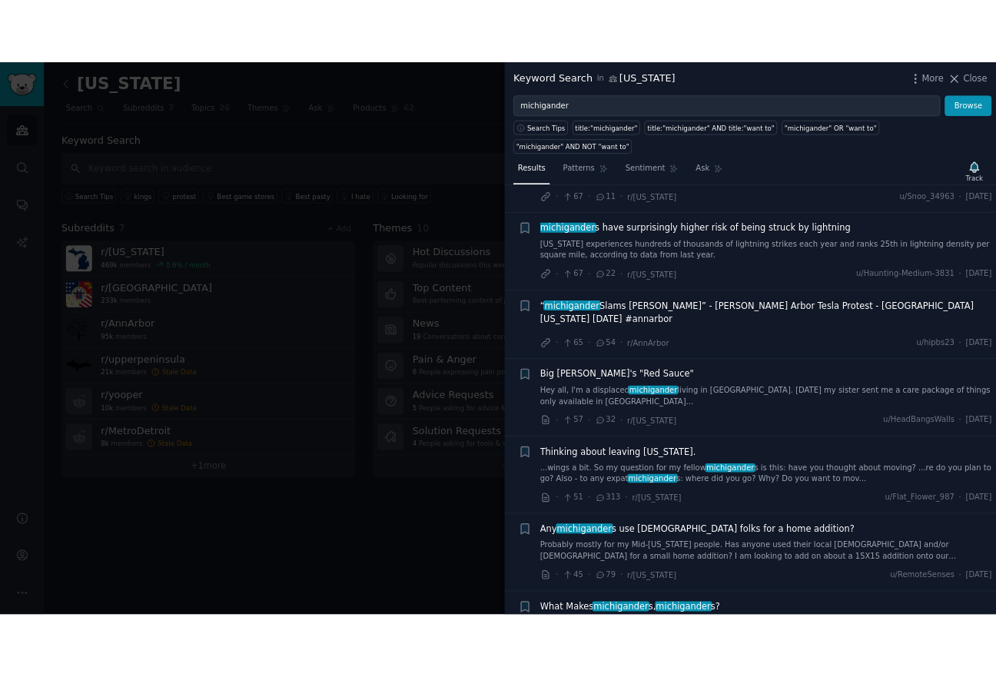
scroll to position [5073, 0]
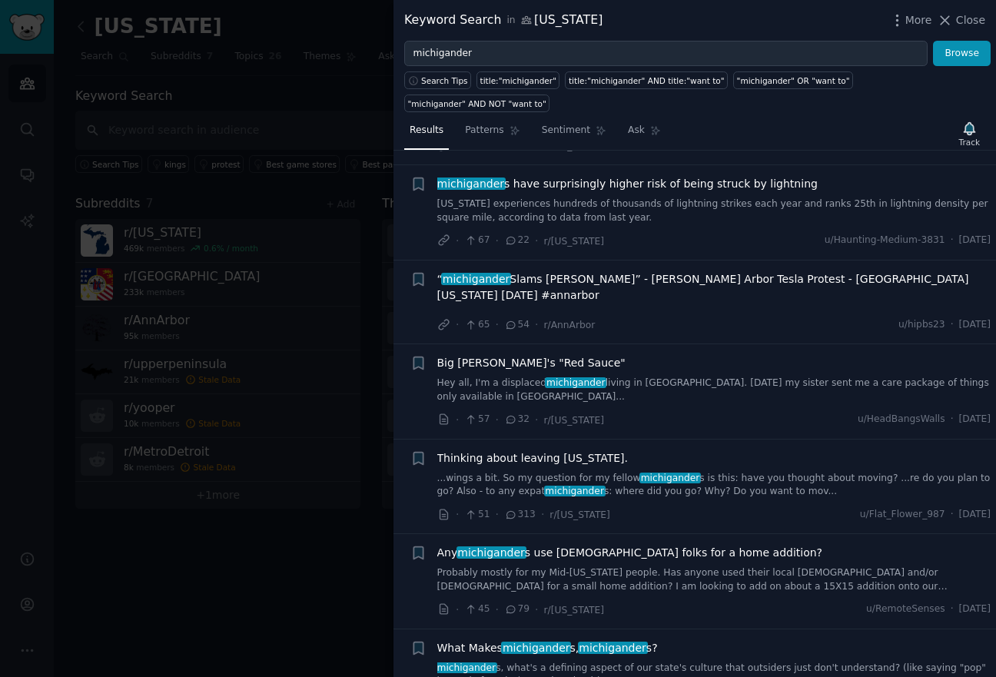
click at [177, 155] on div at bounding box center [498, 338] width 996 height 677
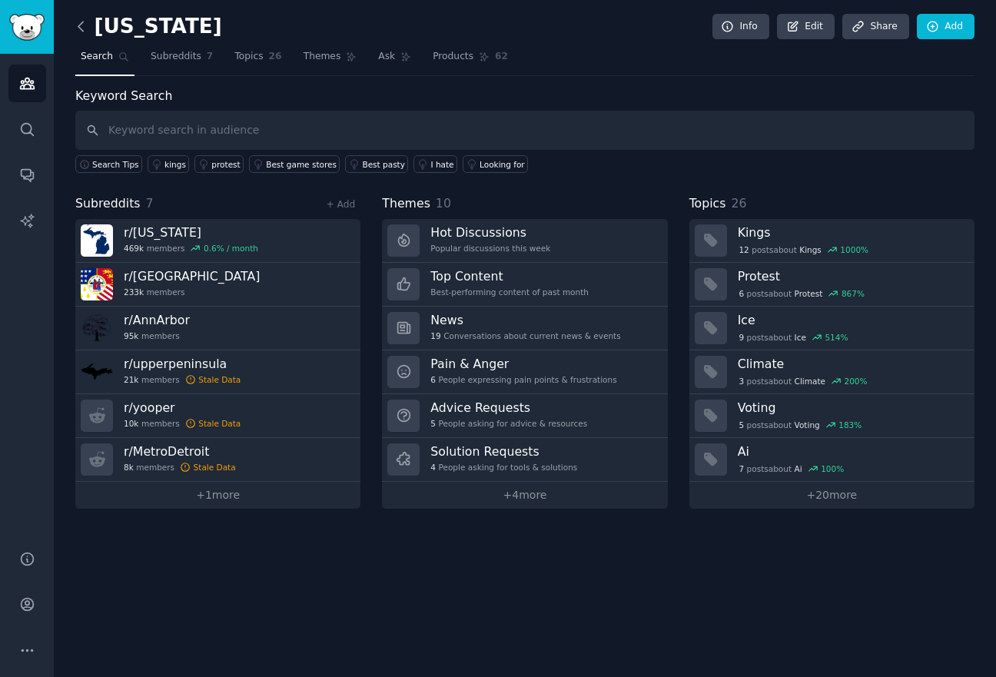
click at [81, 24] on icon at bounding box center [81, 26] width 16 height 16
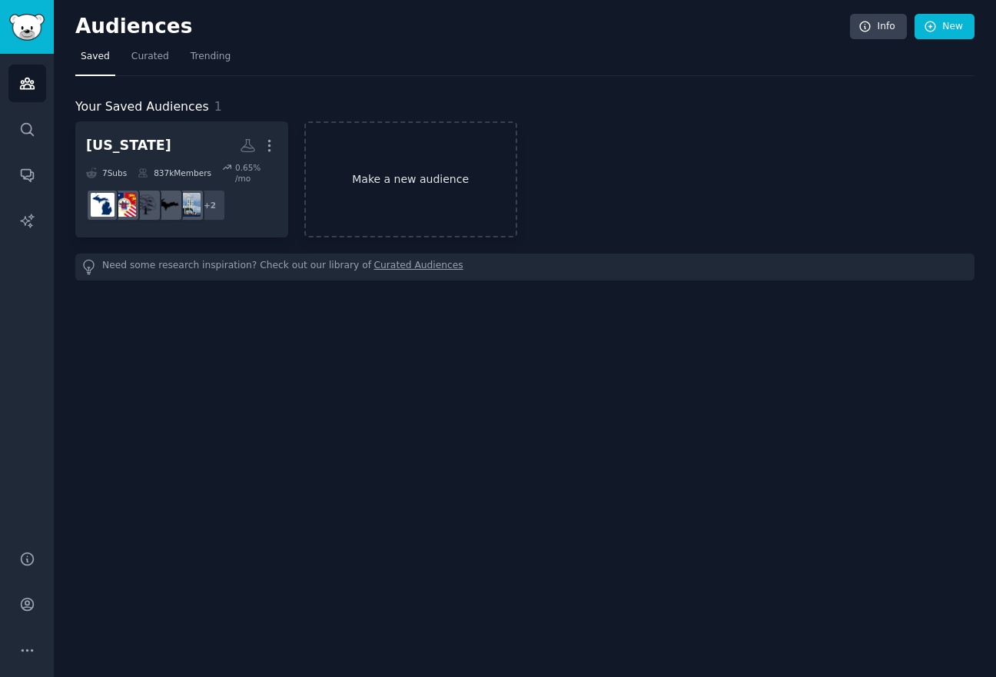
click at [398, 214] on link "Make a new audience" at bounding box center [410, 179] width 213 height 116
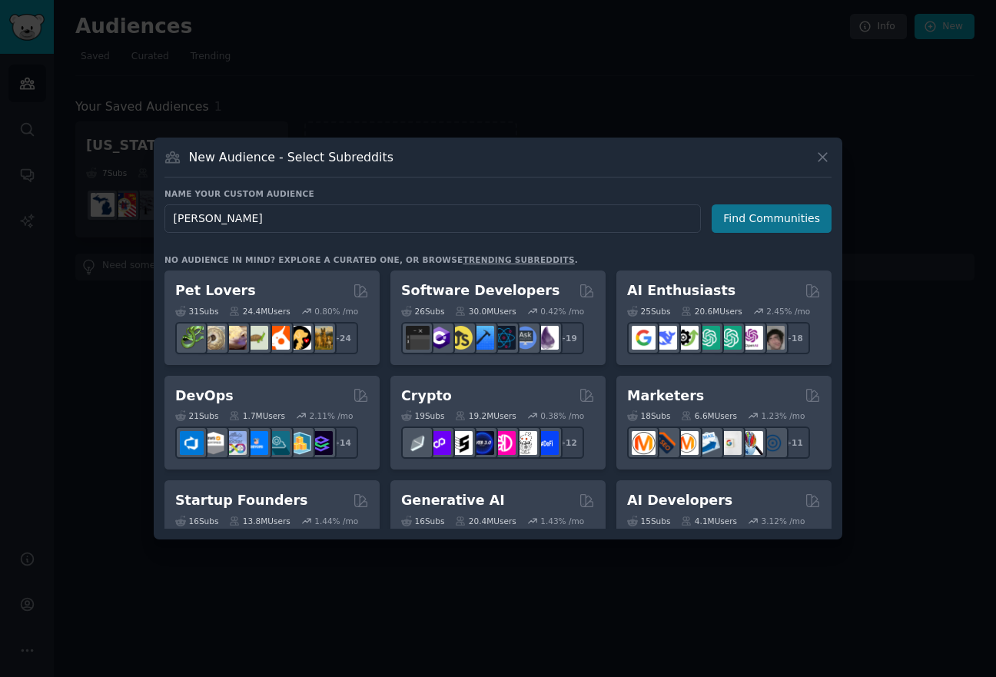
type input "[PERSON_NAME]"
click at [749, 217] on button "Find Communities" at bounding box center [771, 218] width 120 height 28
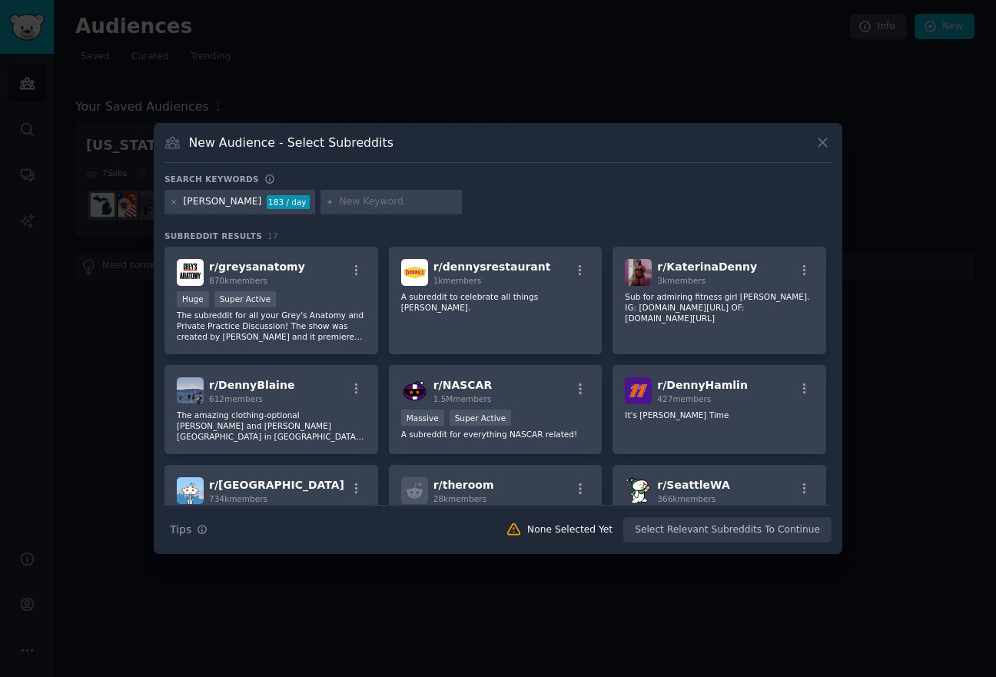
click at [368, 196] on input "text" at bounding box center [398, 202] width 117 height 14
click at [822, 141] on icon at bounding box center [822, 143] width 8 height 8
